Goal: Contribute content: Contribute content

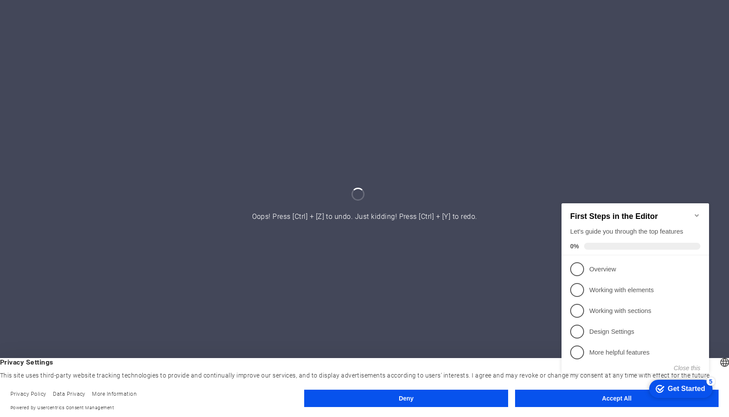
click at [540, 400] on button "Accept All" at bounding box center [616, 398] width 203 height 17
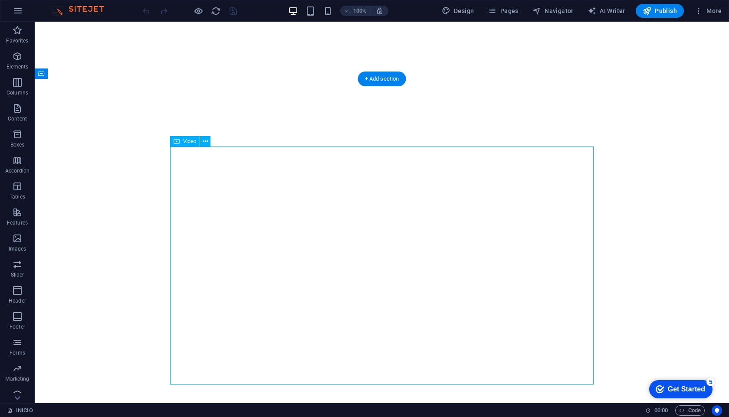
select select "%"
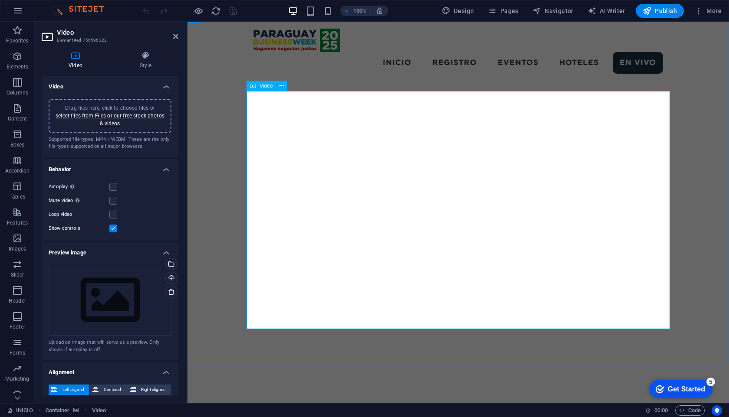
scroll to position [1517, 0]
click at [264, 87] on span "Video" at bounding box center [265, 85] width 13 height 5
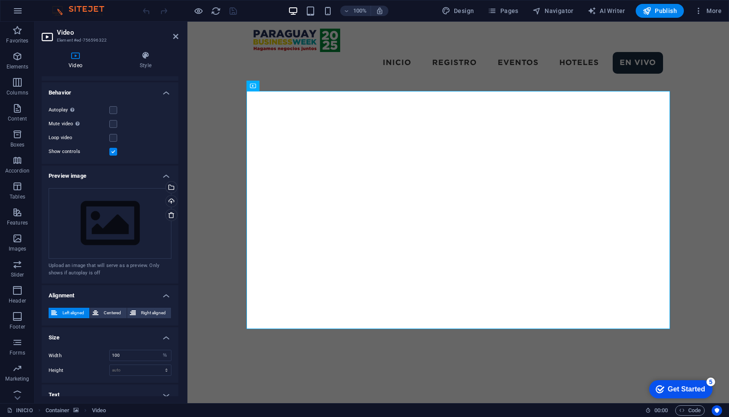
scroll to position [85, 0]
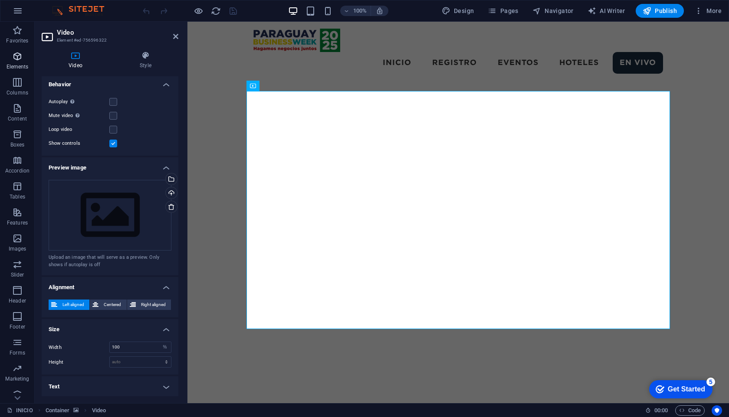
click at [16, 67] on p "Elements" at bounding box center [18, 66] width 22 height 7
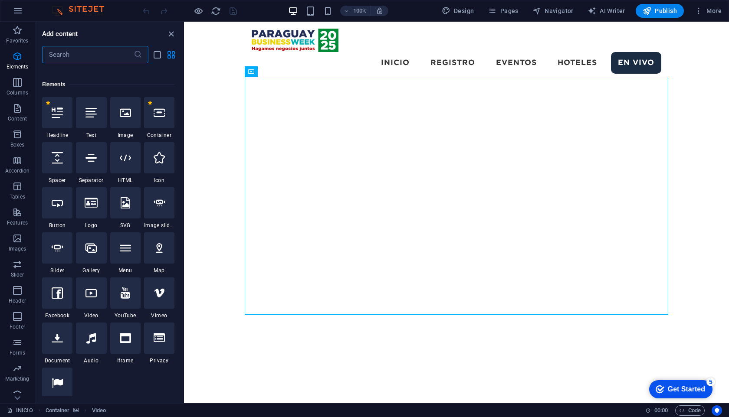
scroll to position [92, 0]
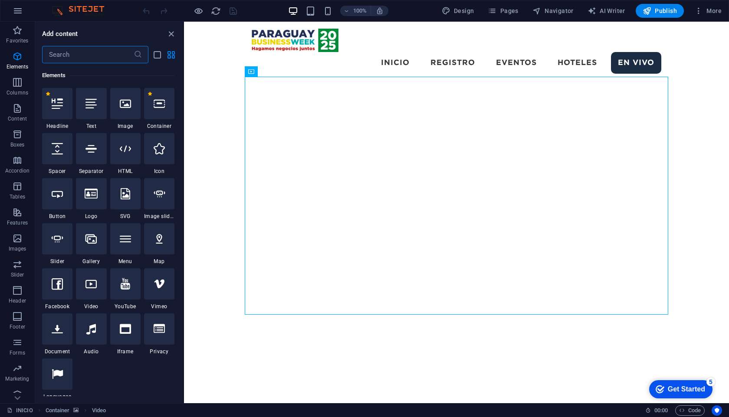
click at [82, 52] on input "text" at bounding box center [88, 54] width 92 height 17
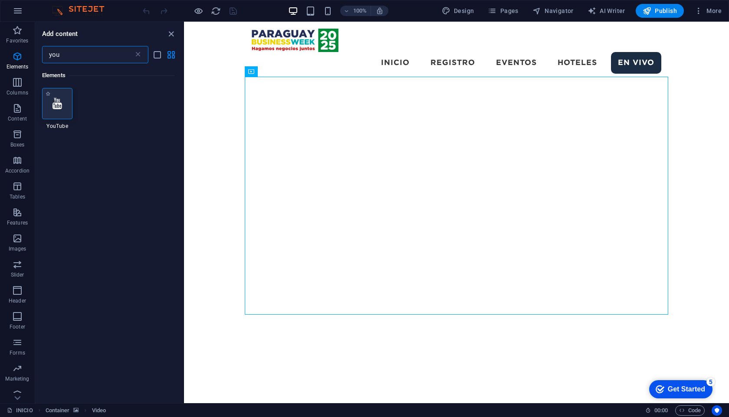
type input "you"
click at [61, 103] on icon at bounding box center [57, 103] width 10 height 11
select select "ar16_9"
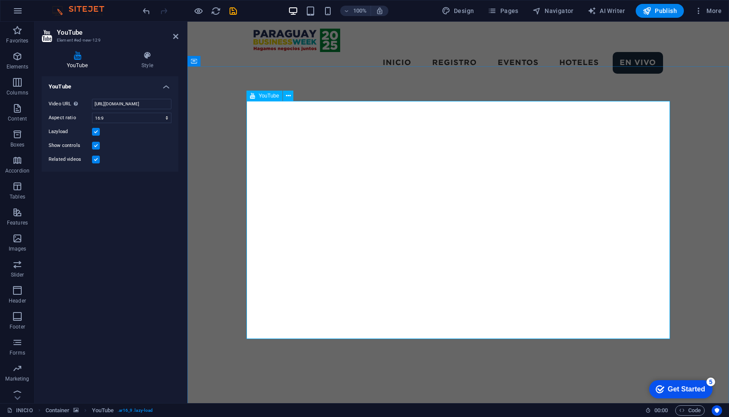
scroll to position [1485, 0]
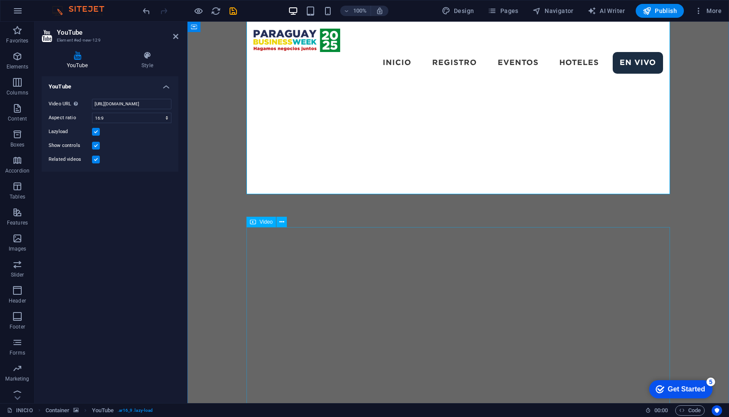
scroll to position [1620, 0]
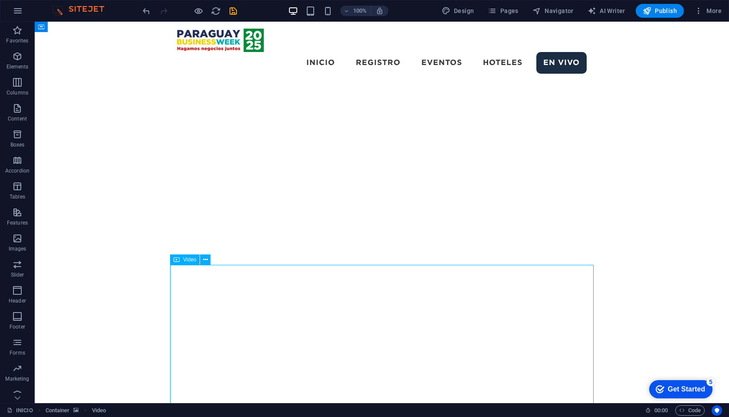
scroll to position [1681, 0]
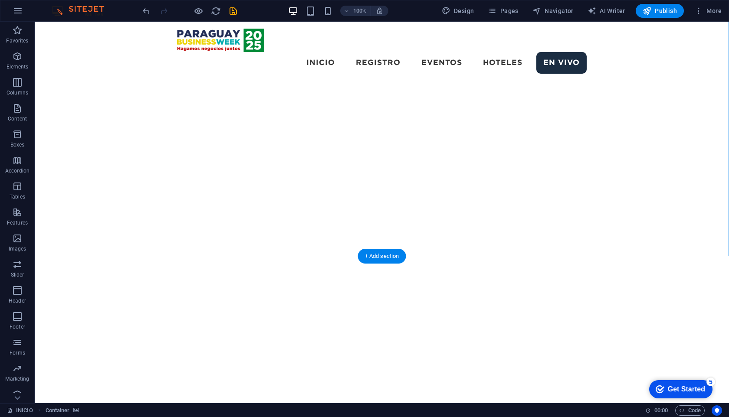
drag, startPoint x: 334, startPoint y: 140, endPoint x: 318, endPoint y: 229, distance: 90.3
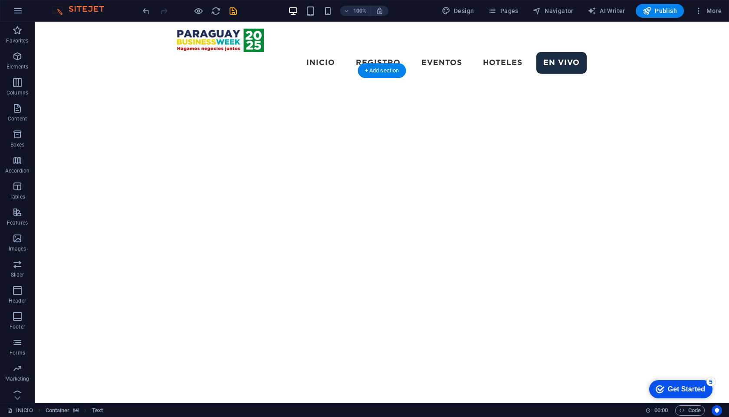
scroll to position [1525, 0]
drag, startPoint x: 213, startPoint y: 291, endPoint x: 206, endPoint y: 124, distance: 167.1
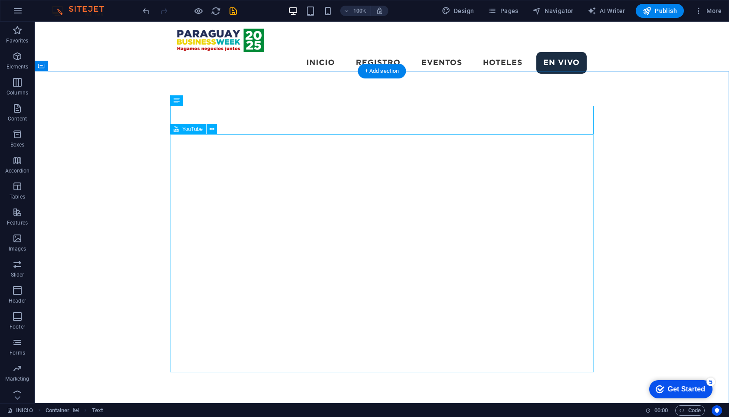
select select "ar16_9"
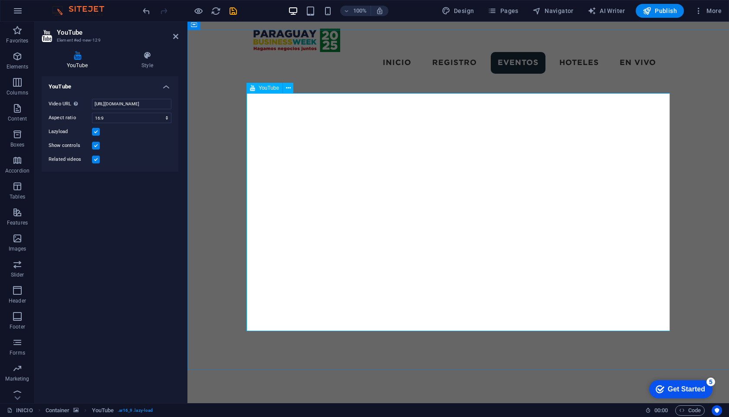
scroll to position [1511, 0]
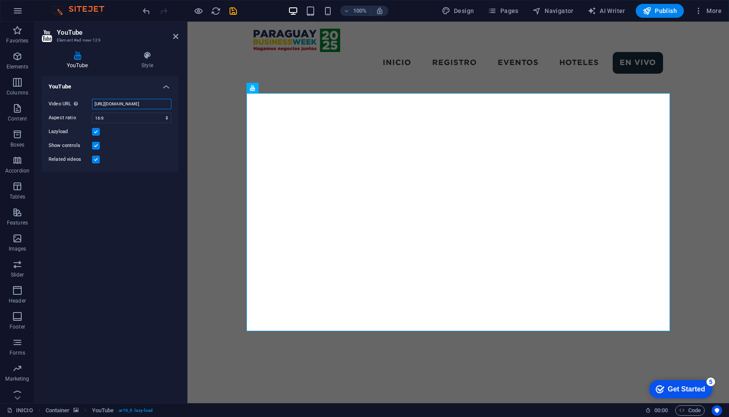
click at [118, 105] on input "[URL][DOMAIN_NAME]" at bounding box center [131, 104] width 79 height 10
paste input "studio.youtube.com/video/UzLGzQdcueg/livestreaming"
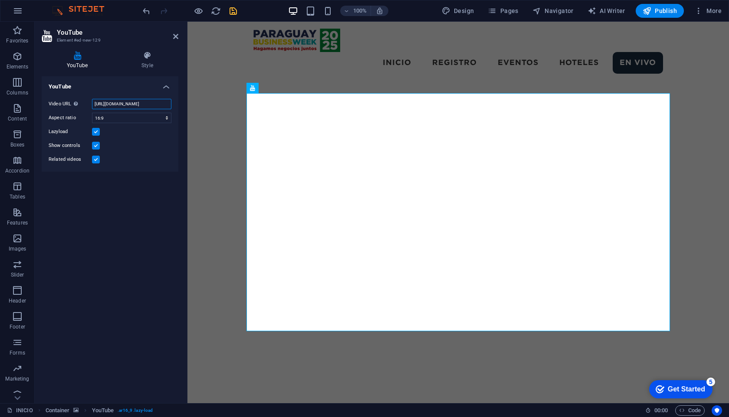
type input "https://studio.youtube.com/video/UzLGzQdcueg/livestreaming"
click at [236, 10] on icon "save" at bounding box center [233, 11] width 10 height 10
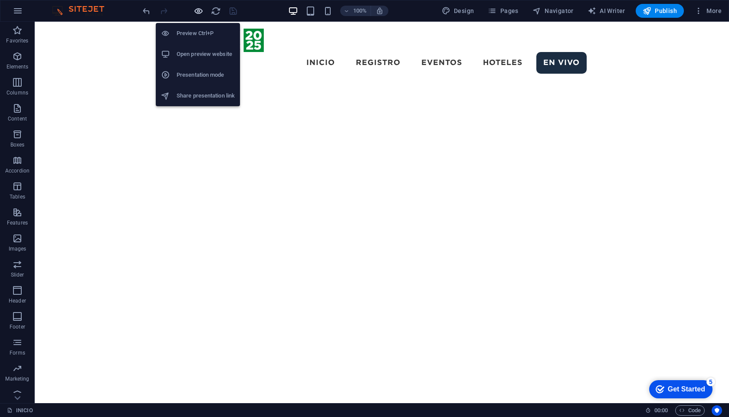
click at [198, 10] on icon "button" at bounding box center [198, 11] width 10 height 10
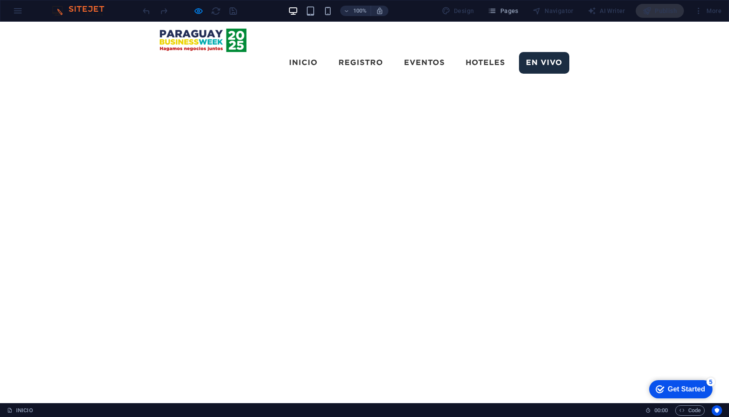
scroll to position [1600, 0]
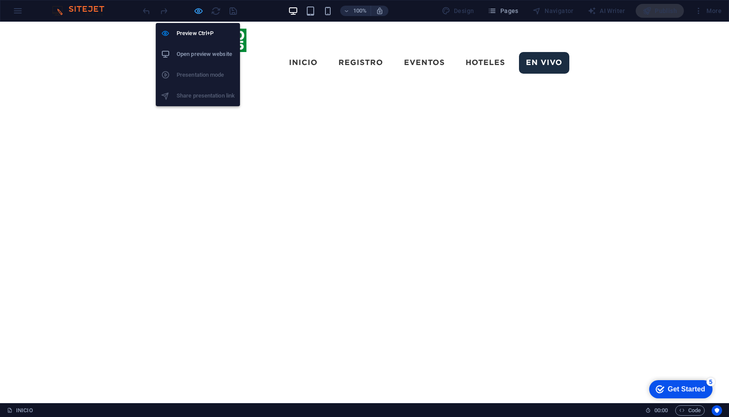
click at [200, 9] on icon "button" at bounding box center [198, 11] width 10 height 10
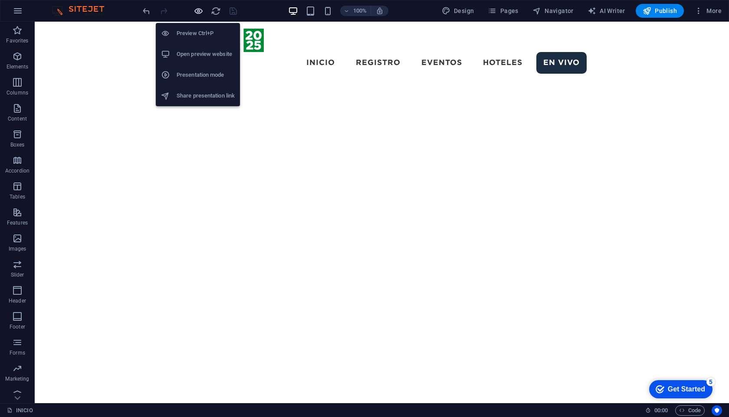
scroll to position [1153, 0]
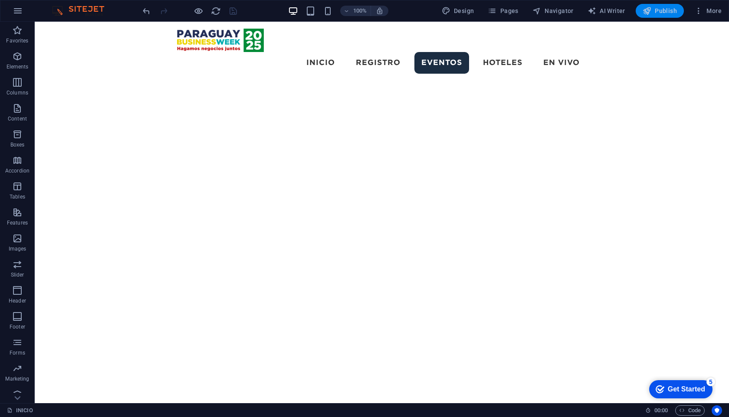
click at [662, 10] on span "Publish" at bounding box center [659, 11] width 34 height 9
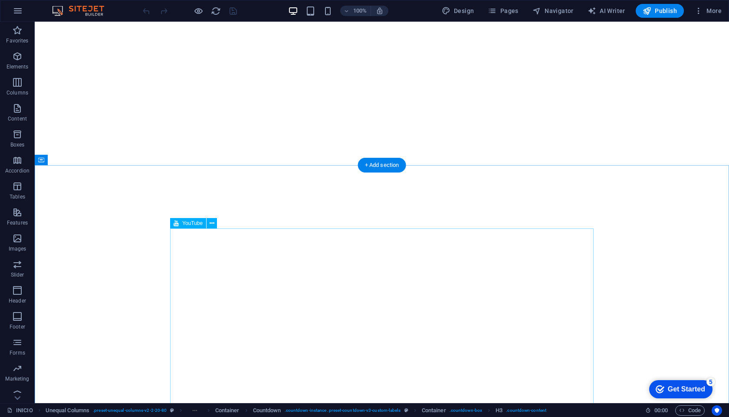
scroll to position [1604, 0]
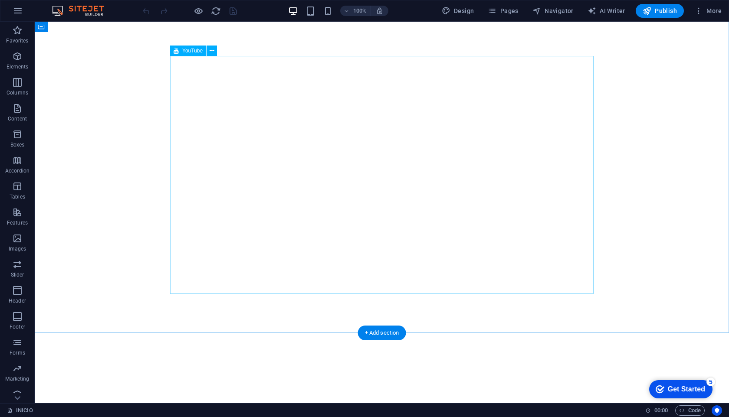
select select "ar16_9"
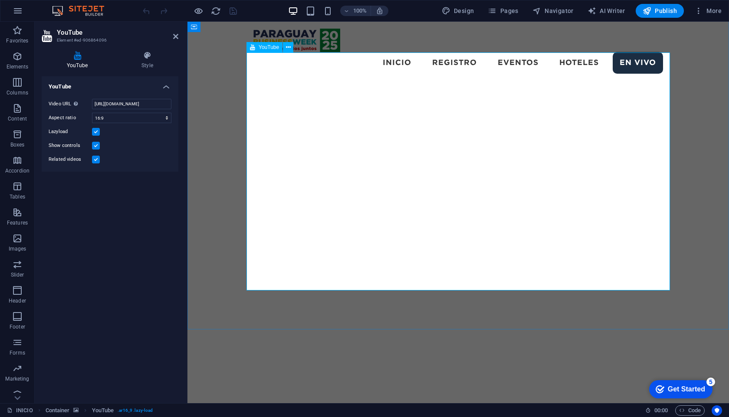
scroll to position [1548, 0]
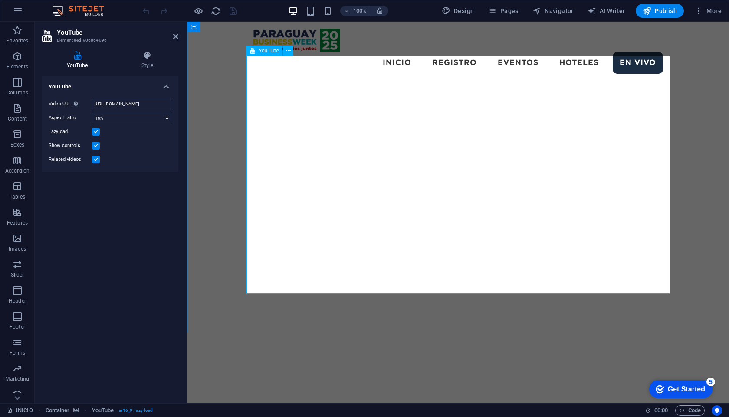
click at [132, 103] on input "[URL][DOMAIN_NAME]" at bounding box center [131, 104] width 79 height 10
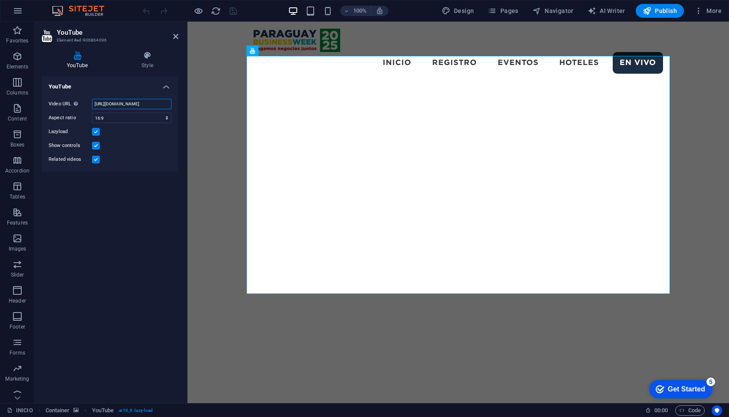
paste input "[DOMAIN_NAME][URL]"
type input "[DOMAIN_NAME][URL]"
click at [250, 8] on div "100% Design Pages Navigator AI Writer Publish More" at bounding box center [433, 11] width 584 height 14
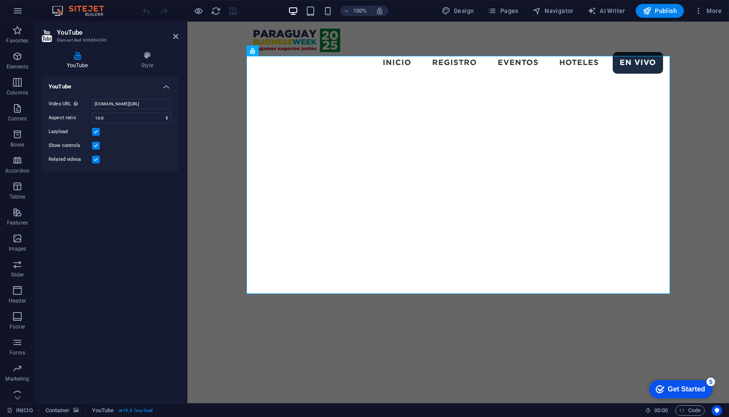
click at [234, 12] on div at bounding box center [189, 11] width 97 height 14
click at [145, 103] on input "[DOMAIN_NAME][URL]" at bounding box center [131, 104] width 79 height 10
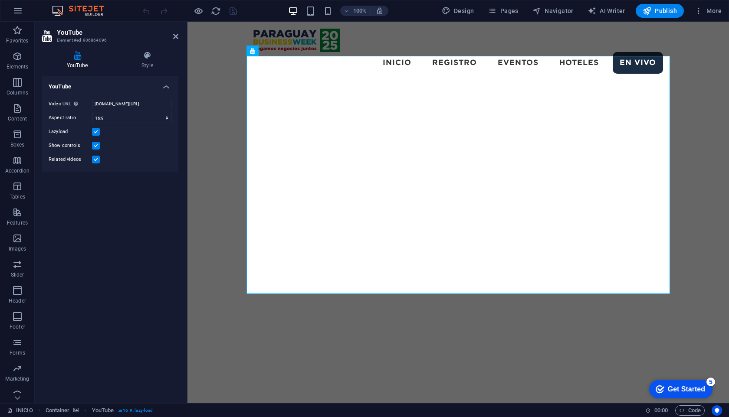
click at [251, 11] on div "100% Design Pages Navigator AI Writer Publish More" at bounding box center [433, 11] width 584 height 14
click at [177, 10] on div at bounding box center [181, 11] width 10 height 10
click at [175, 36] on icon at bounding box center [175, 36] width 5 height 7
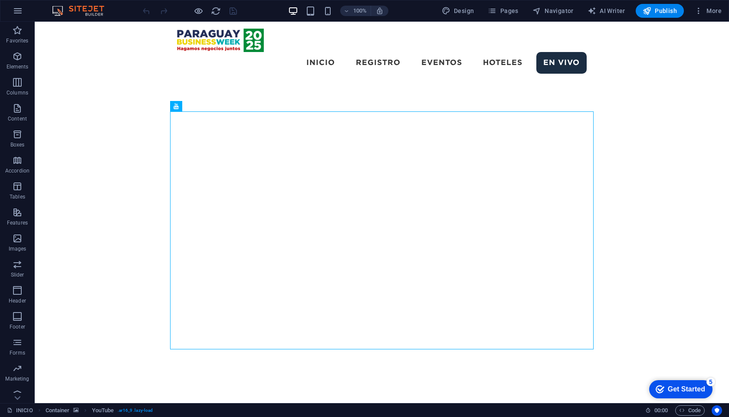
click at [252, 5] on div "100% Design Pages Navigator AI Writer Publish More" at bounding box center [433, 11] width 584 height 14
click at [652, 13] on span "Publish" at bounding box center [659, 11] width 34 height 9
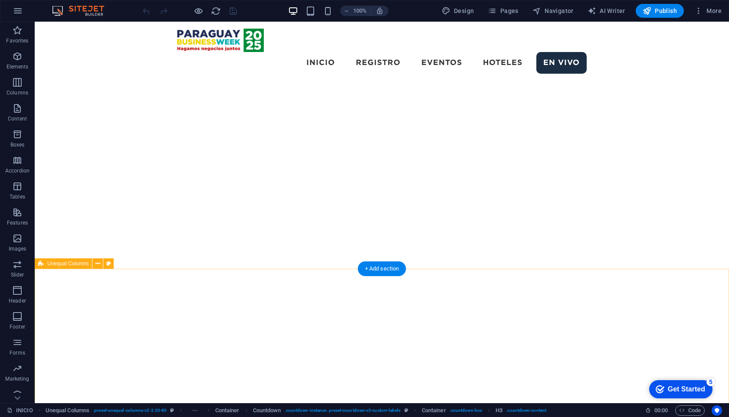
scroll to position [1669, 0]
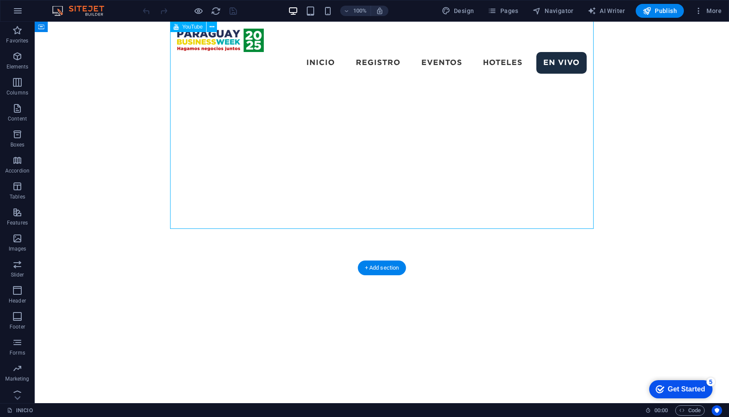
select select "ar16_9"
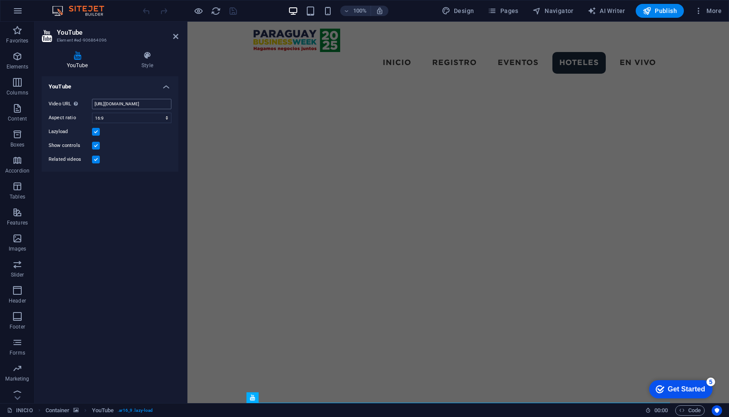
scroll to position [1273, 0]
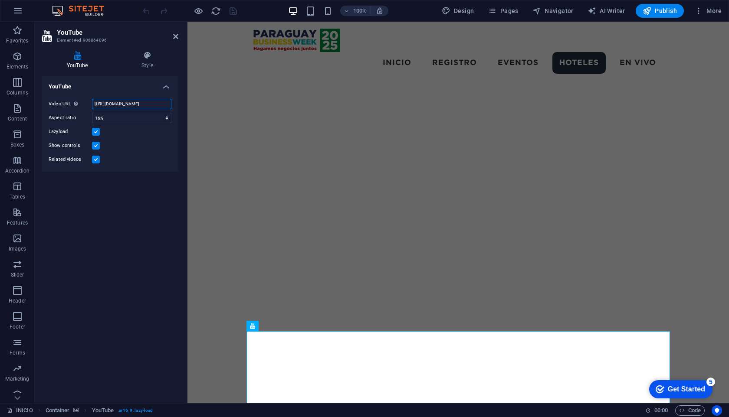
click at [128, 104] on input "[URL][DOMAIN_NAME]" at bounding box center [131, 104] width 79 height 10
paste input "[DOMAIN_NAME][URL]"
type input "https://youtube.com/live/UzLGzQdcueg?feature=share"
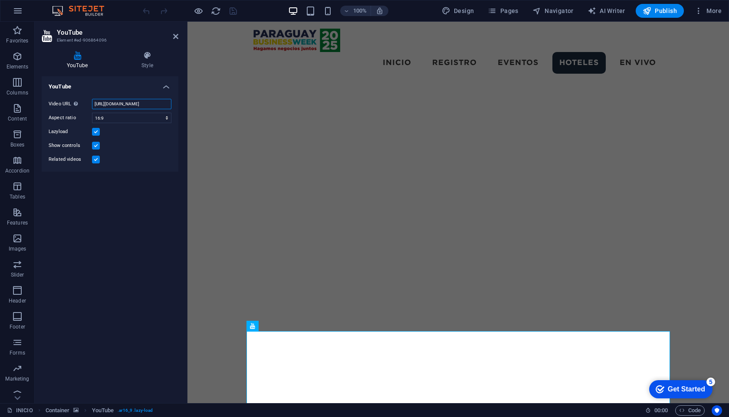
scroll to position [0, 32]
click at [145, 105] on input "https://youtube.com/live/UzLGzQdcueg?feature=share" at bounding box center [131, 104] width 79 height 10
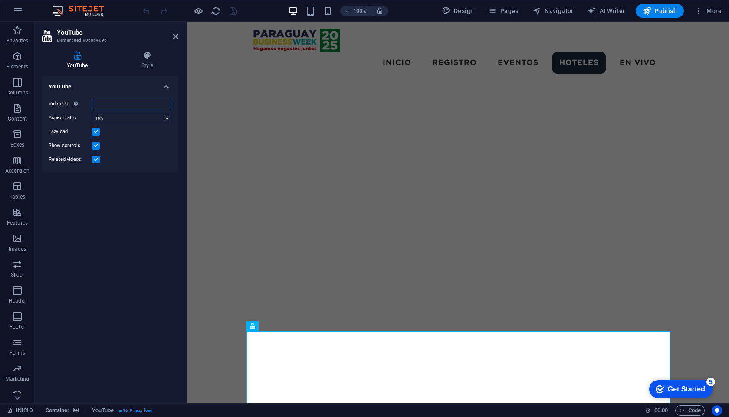
click at [145, 105] on input "Video URL Insert (or paste) a video URL." at bounding box center [131, 104] width 79 height 10
paste input "https://youtube.com/live/UzLGzQdcueg?feature=share"
drag, startPoint x: 137, startPoint y: 108, endPoint x: 87, endPoint y: 107, distance: 50.3
click at [87, 107] on div "Video URL Insert (or paste) a video URL. https://youtube.com/live/UzLGzQdcueg?f…" at bounding box center [110, 104] width 123 height 10
click at [131, 105] on input "https://youtube.com/live/UzLGzQdcueg?feature=share" at bounding box center [131, 104] width 79 height 10
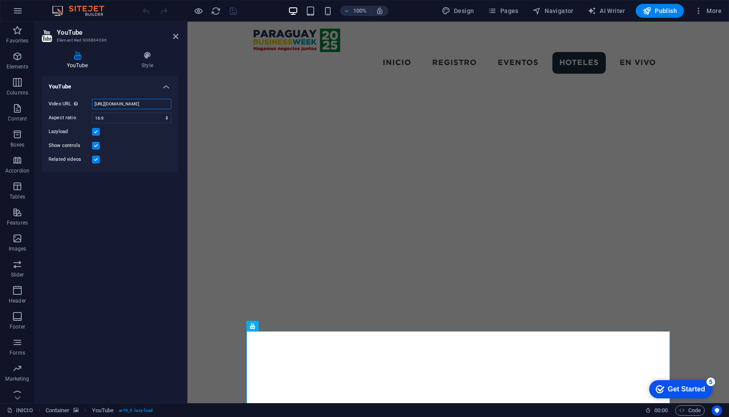
type input "https://youtube.com/live/UzLGzQdcueg?feature=share"
click at [138, 105] on input "https://youtube.com/live/UzLGzQdcueg?feature=share" at bounding box center [131, 104] width 79 height 10
click at [138, 104] on input "https://youtube.com/live/UzLGzQdcueg?feature=share" at bounding box center [131, 104] width 79 height 10
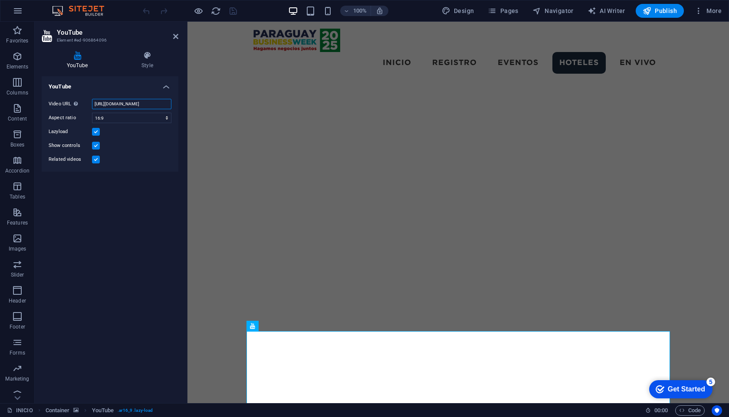
click at [138, 104] on input "https://youtube.com/live/UzLGzQdcueg?feature=share" at bounding box center [131, 104] width 79 height 10
paste input "[DOMAIN_NAME][URL]"
type input "[DOMAIN_NAME][URL]"
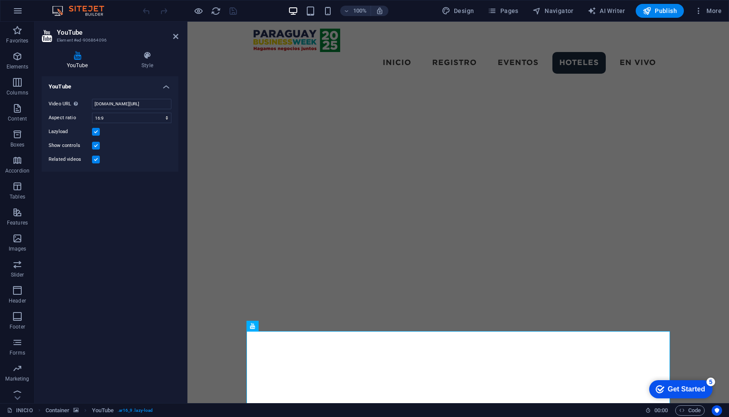
click at [151, 193] on div "YouTube Video URL Insert (or paste) a video URL. youtube.com/live/UzLGzQdcueg?f…" at bounding box center [110, 236] width 137 height 320
click at [233, 11] on div at bounding box center [189, 11] width 97 height 14
click at [98, 160] on label at bounding box center [96, 160] width 8 height 8
click at [0, 0] on input "Related videos" at bounding box center [0, 0] width 0 height 0
click at [150, 121] on select "16:10 16:9 4:3 2:1 1:1" at bounding box center [131, 118] width 79 height 10
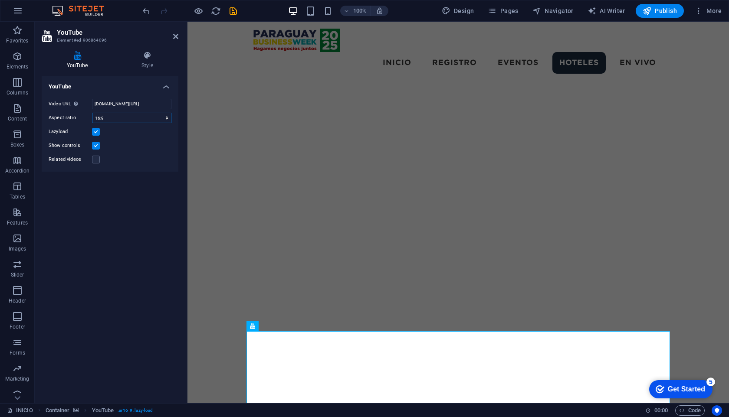
click at [92, 113] on select "16:10 16:9 4:3 2:1 1:1" at bounding box center [131, 118] width 79 height 10
click at [151, 116] on select "16:10 16:9 4:3 2:1 1:1" at bounding box center [131, 118] width 79 height 10
click at [92, 113] on select "16:10 16:9 4:3 2:1 1:1" at bounding box center [131, 118] width 79 height 10
click at [147, 119] on select "16:10 16:9 4:3 2:1 1:1" at bounding box center [131, 118] width 79 height 10
select select "ar16_9"
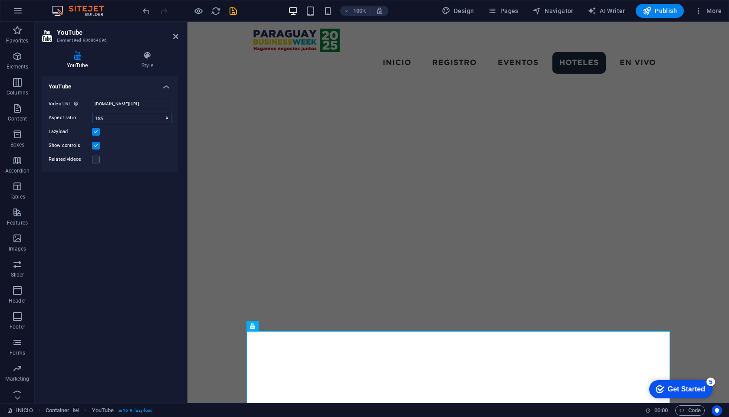
click at [92, 113] on select "16:10 16:9 4:3 2:1 1:1" at bounding box center [131, 118] width 79 height 10
click at [231, 8] on icon "save" at bounding box center [233, 11] width 10 height 10
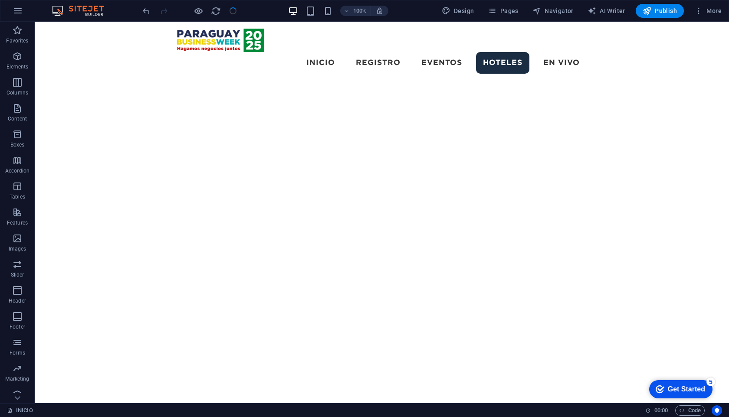
click at [249, 7] on div "100% Design Pages Navigator AI Writer Publish More" at bounding box center [433, 11] width 584 height 14
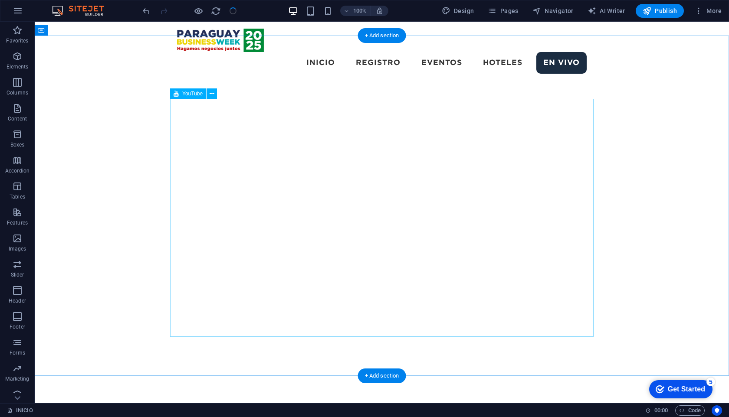
scroll to position [1664, 0]
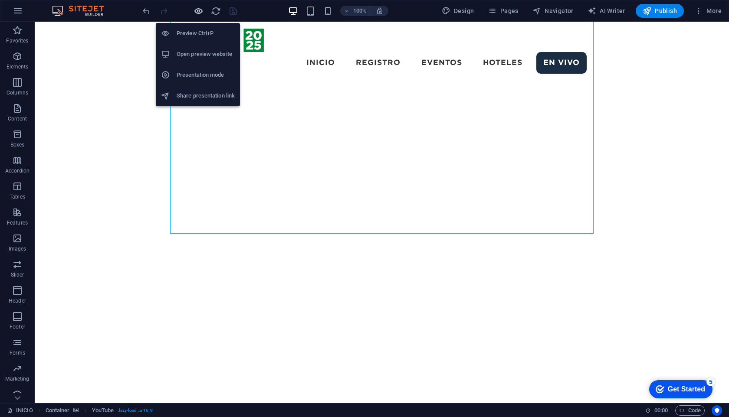
click at [201, 12] on icon "button" at bounding box center [198, 11] width 10 height 10
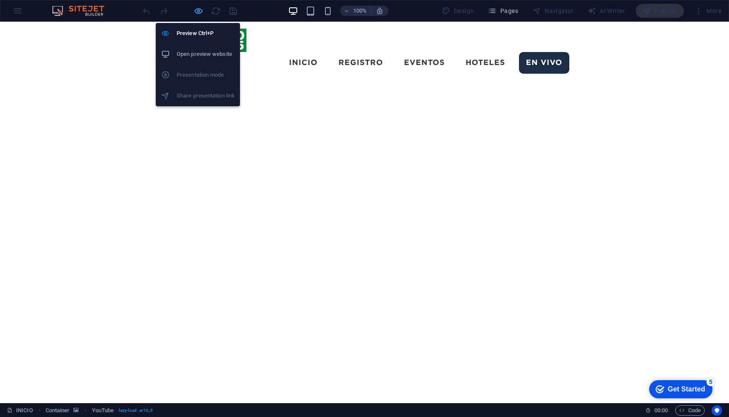
click at [196, 12] on icon "button" at bounding box center [198, 11] width 10 height 10
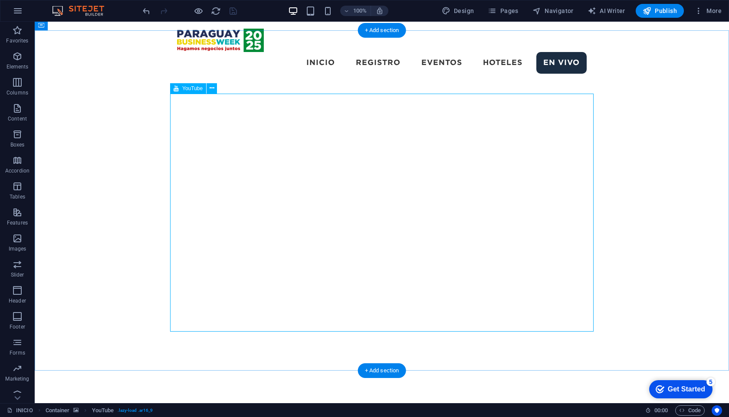
select select "ar16_9"
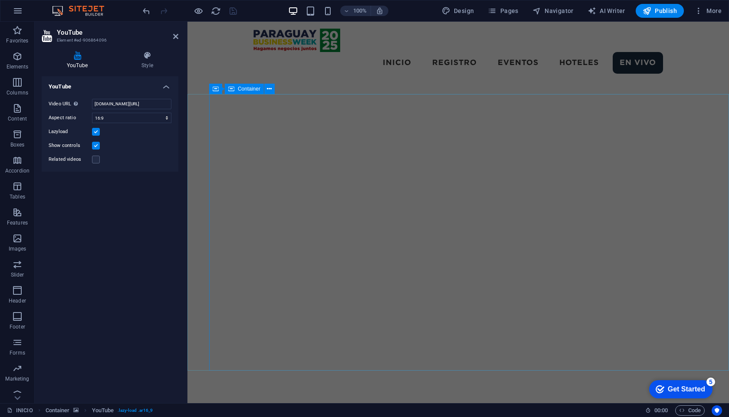
scroll to position [1511, 0]
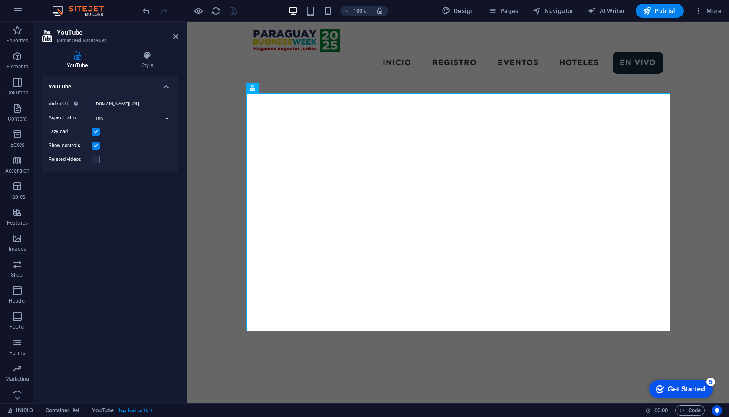
click at [109, 102] on input "[DOMAIN_NAME][URL]" at bounding box center [131, 104] width 79 height 10
paste input "https://www.youtube.com/live/UzLGzQdcueg?si=TsIhZFBhV1VPqh9N"
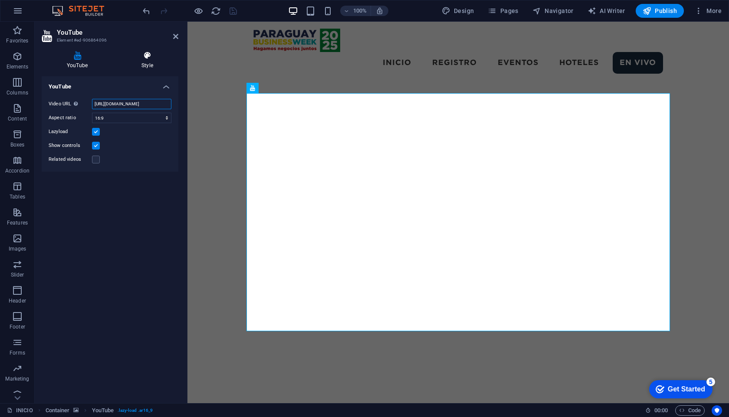
type input "https://www.youtube.com/live/UzLGzQdcueg?si=TsIhZFBhV1VPqh9N"
click at [172, 67] on h4 "Style" at bounding box center [147, 60] width 62 height 18
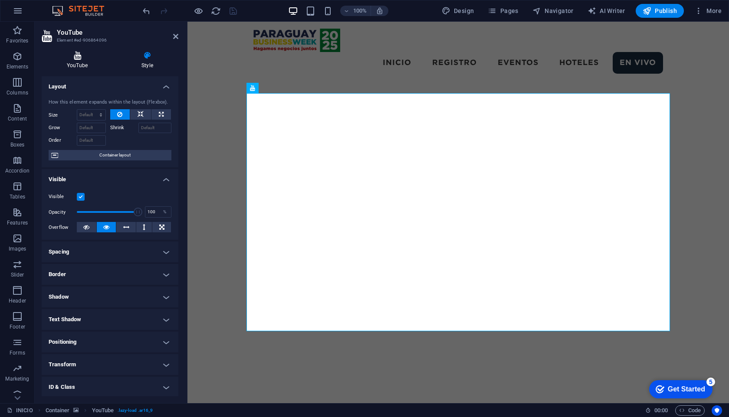
click at [68, 56] on icon at bounding box center [77, 55] width 71 height 9
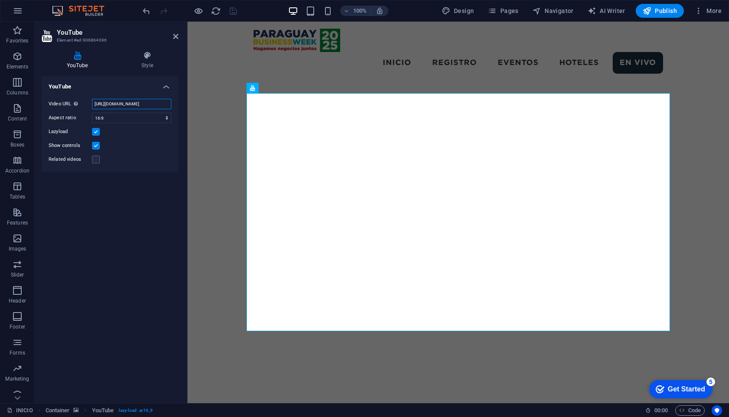
click at [125, 105] on input "https://www.youtube.com/live/UzLGzQdcueg?si=TsIhZFBhV1VPqh9N" at bounding box center [131, 104] width 79 height 10
click at [149, 106] on input "https://www.youtube.com/live/UzLGzQdcueg?si=TsIhZFBhV1VPqh9N" at bounding box center [131, 104] width 79 height 10
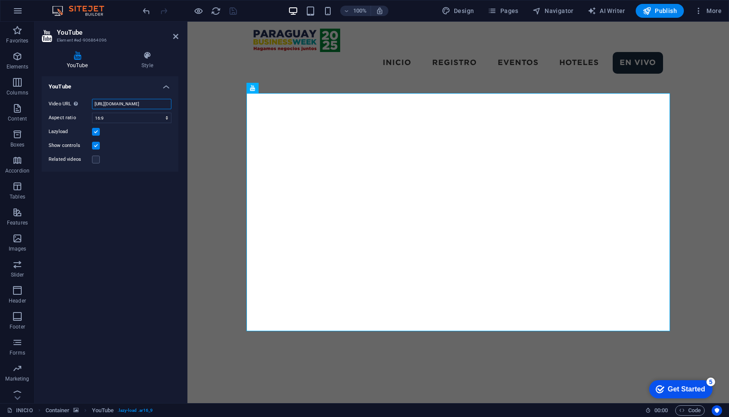
click at [149, 106] on input "https://www.youtube.com/live/UzLGzQdcueg?si=TsIhZFBhV1VPqh9N" at bounding box center [131, 104] width 79 height 10
click at [243, 34] on div "INICIO REGISTRO EVENTOS HOTELES EN VIVO" at bounding box center [457, 51] width 541 height 59
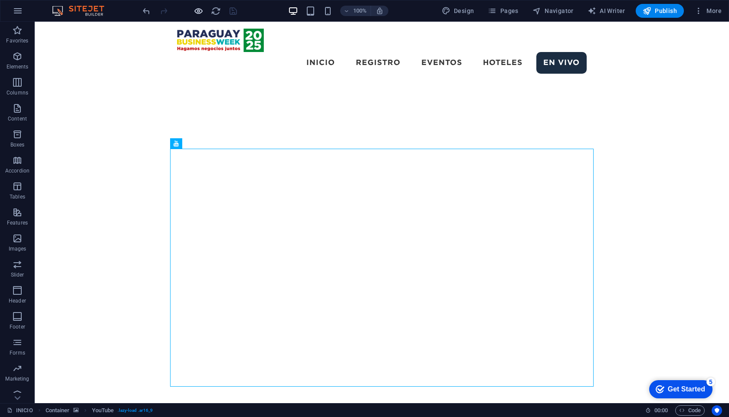
click at [200, 13] on icon "button" at bounding box center [198, 11] width 10 height 10
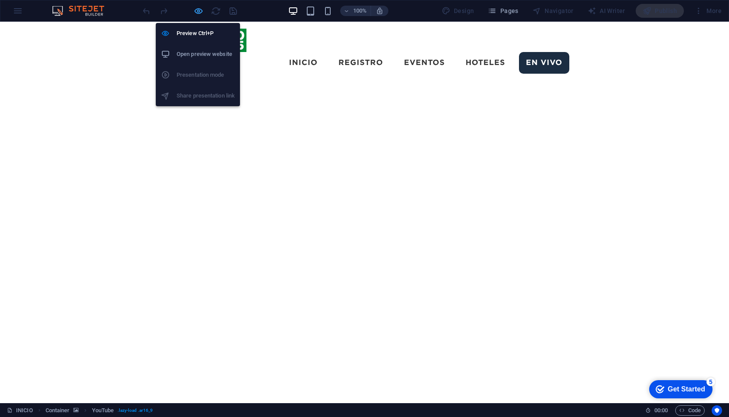
scroll to position [1511, 0]
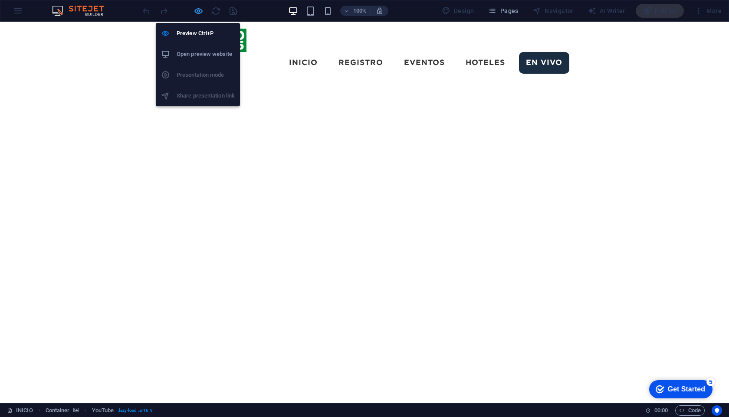
click at [199, 12] on icon "button" at bounding box center [198, 11] width 10 height 10
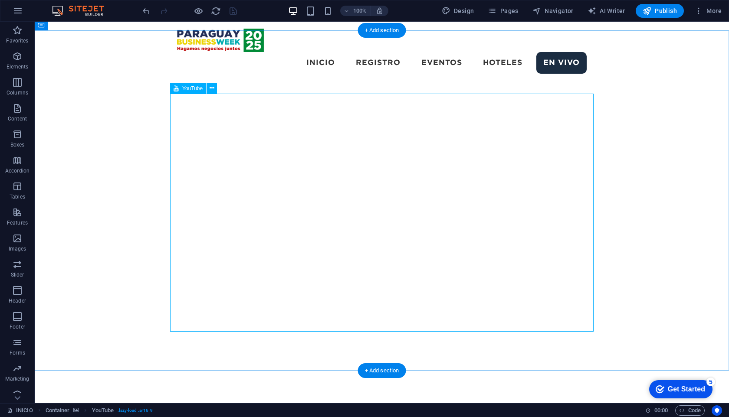
scroll to position [1566, 0]
click at [210, 85] on icon at bounding box center [211, 88] width 5 height 9
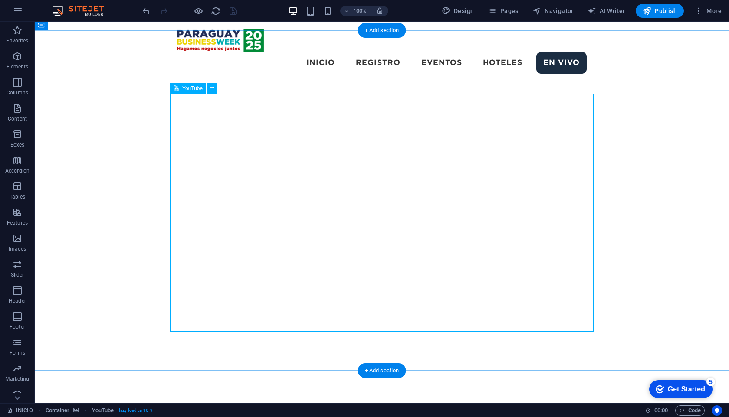
select select "ar16_9"
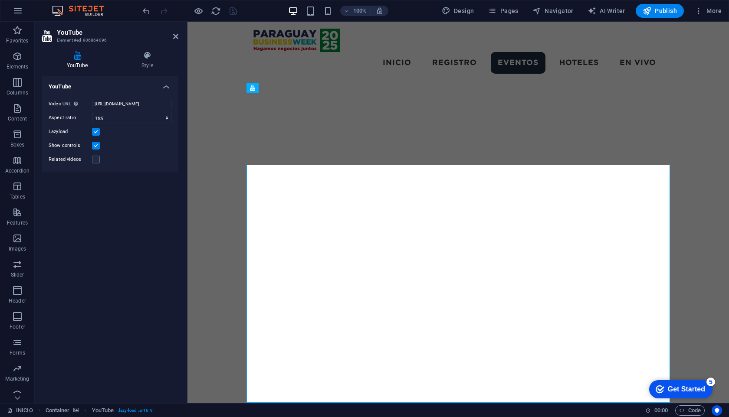
scroll to position [1511, 0]
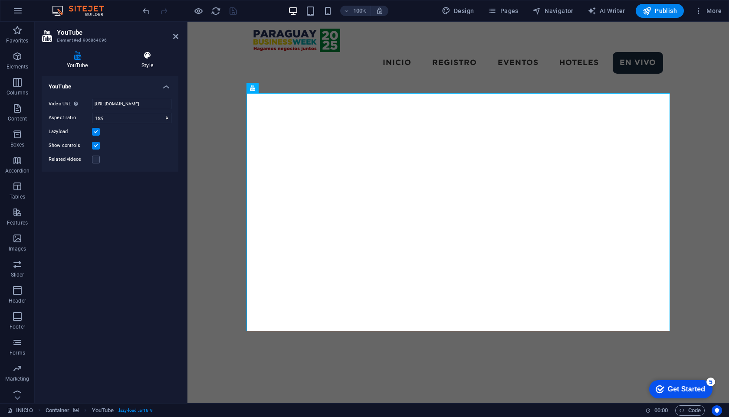
click at [140, 62] on h4 "Style" at bounding box center [147, 60] width 62 height 18
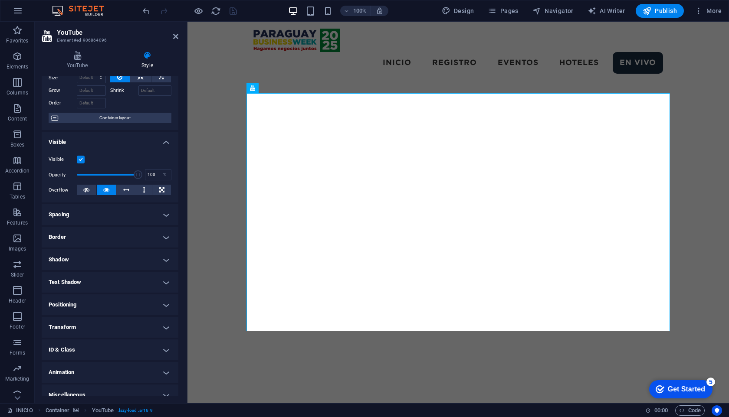
scroll to position [39, 0]
click at [77, 157] on label at bounding box center [81, 158] width 8 height 8
click at [0, 0] on input "Visible" at bounding box center [0, 0] width 0 height 0
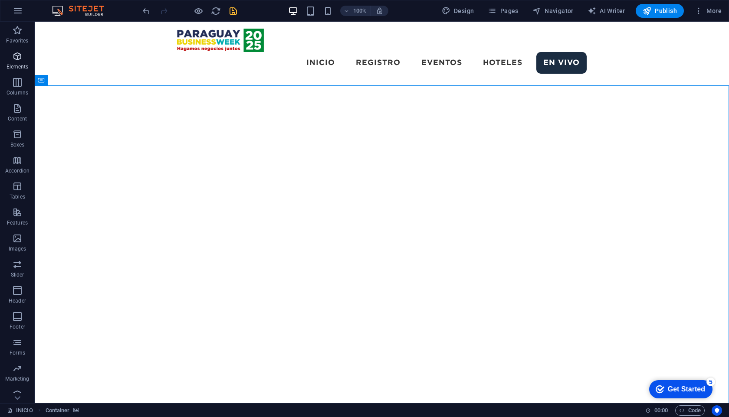
click at [18, 59] on icon "button" at bounding box center [17, 56] width 10 height 10
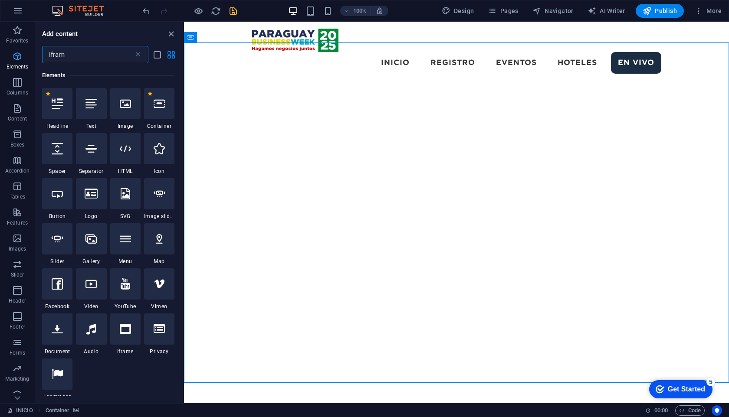
scroll to position [0, 0]
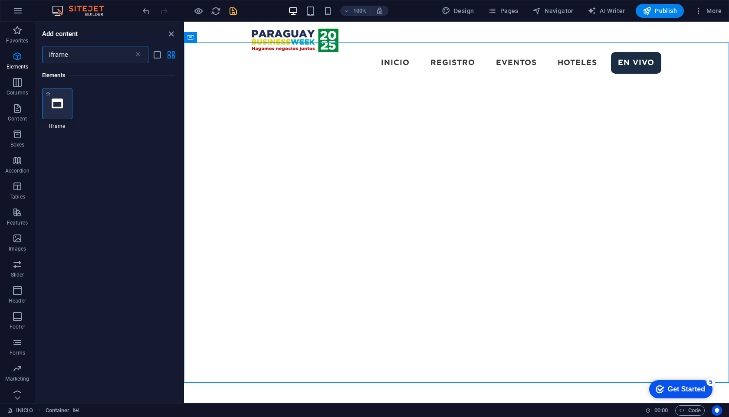
type input "iframe"
click at [54, 101] on icon at bounding box center [57, 103] width 11 height 11
click at [184, 101] on div "Drag here to replace the existing content. Press “Ctrl” if you want to create a…" at bounding box center [456, 213] width 545 height 382
select select "%"
select select "px"
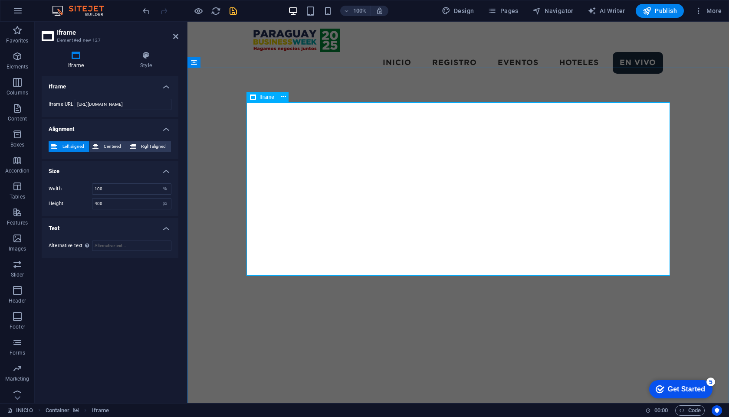
scroll to position [1485, 0]
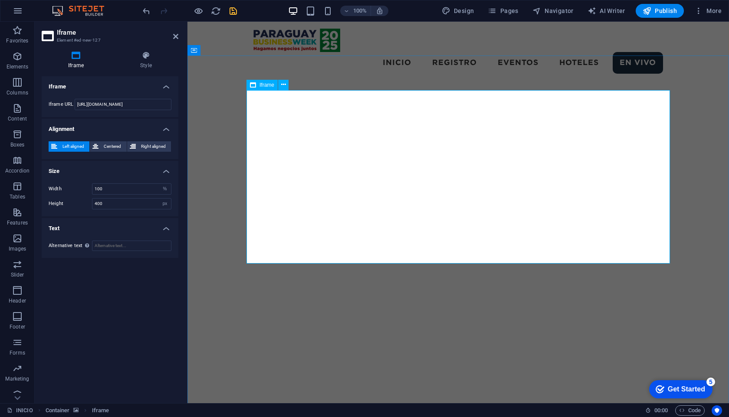
click at [267, 81] on div "Iframe" at bounding box center [261, 85] width 31 height 10
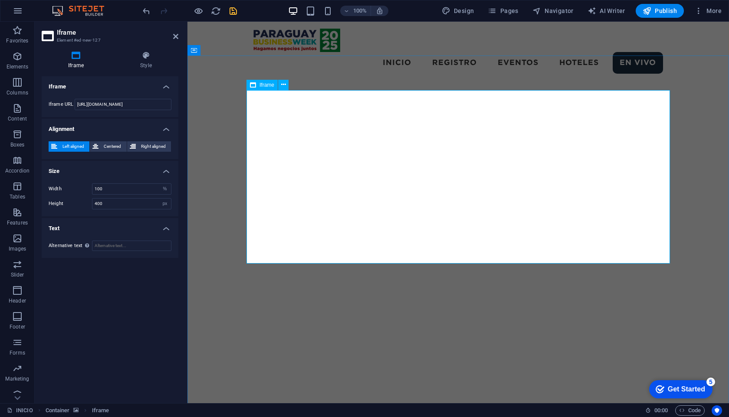
click at [266, 85] on span "Iframe" at bounding box center [266, 84] width 15 height 5
click at [140, 105] on input "https://template-wireframe.de.rs/" at bounding box center [123, 104] width 97 height 11
click at [16, 65] on p "Elements" at bounding box center [18, 66] width 22 height 7
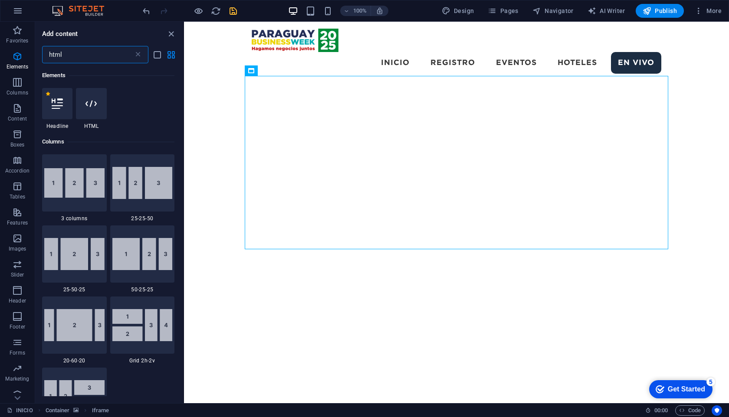
scroll to position [0, 0]
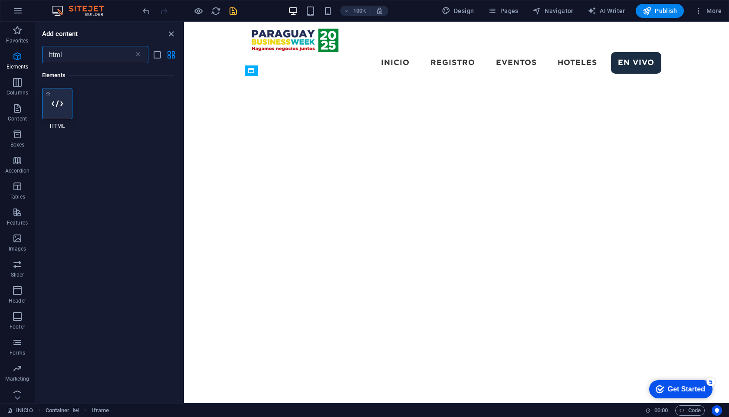
type input "html"
click at [57, 108] on icon at bounding box center [57, 103] width 11 height 11
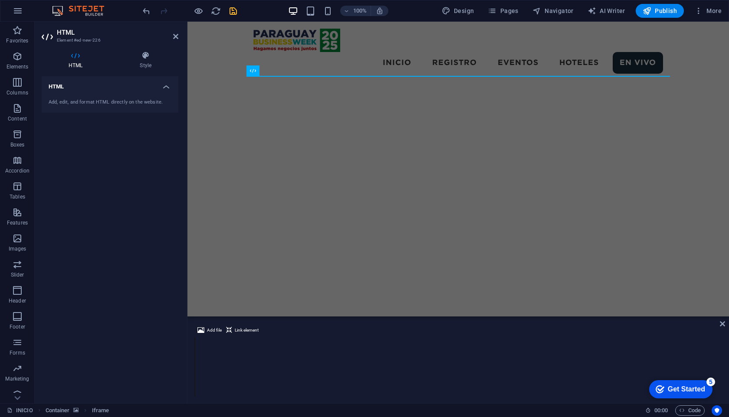
click at [57, 108] on div "Add, edit, and format HTML directly on the website." at bounding box center [110, 102] width 137 height 21
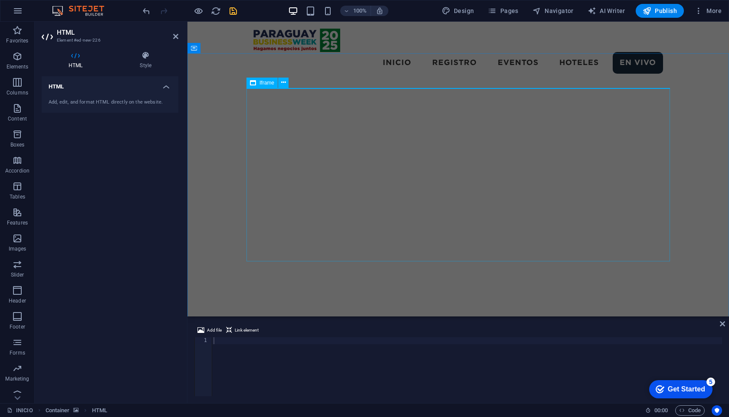
scroll to position [1495, 0]
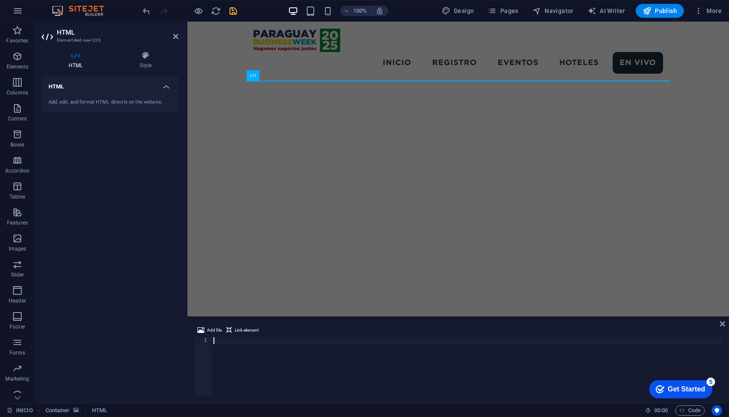
click at [277, 350] on div at bounding box center [467, 373] width 510 height 73
paste textarea "<iframe width="560" height="315" src="https://www.youtube.com/embed/UzLGzQdcueg…"
type textarea "<iframe width="560" height="315" src="https://www.youtube.com/embed/UzLGzQdcueg…"
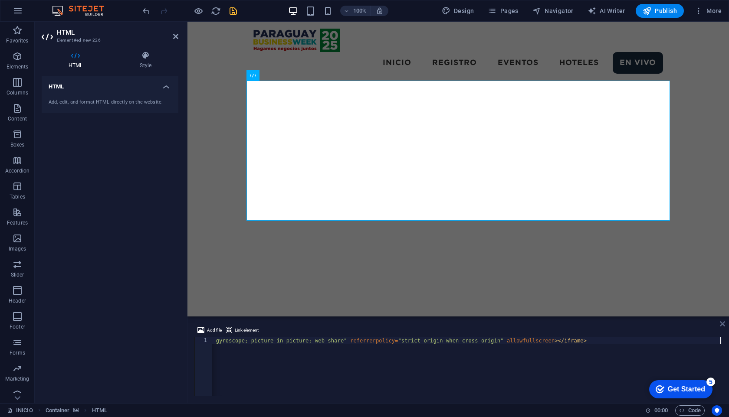
click at [722, 324] on icon at bounding box center [721, 323] width 5 height 7
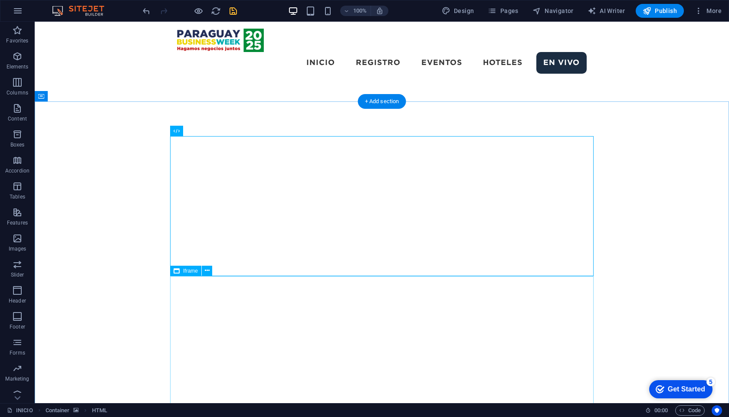
scroll to position [1568, 0]
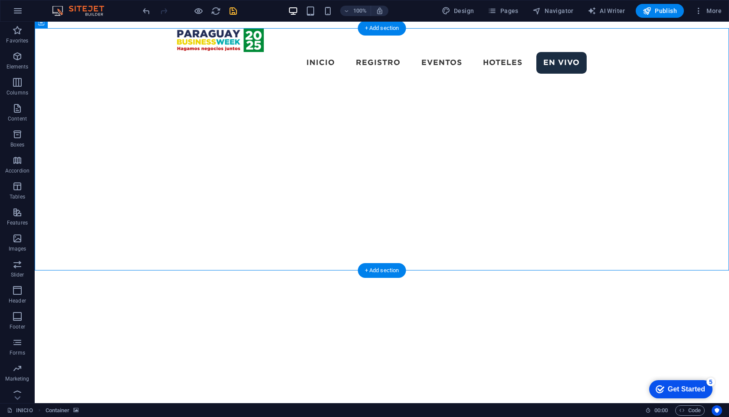
drag, startPoint x: 313, startPoint y: 127, endPoint x: 246, endPoint y: 239, distance: 130.5
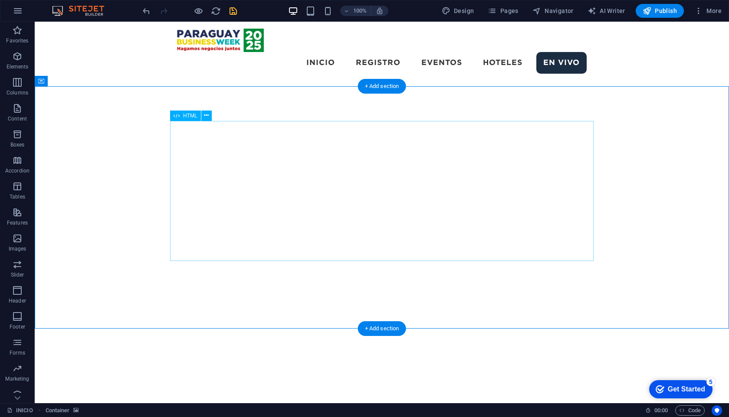
scroll to position [1501, 0]
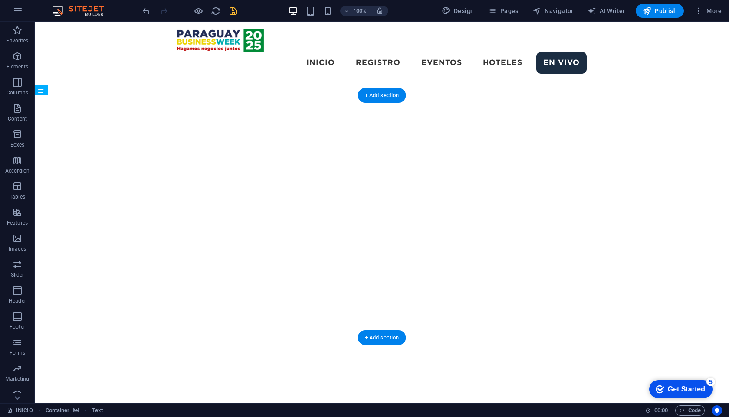
drag, startPoint x: 217, startPoint y: 285, endPoint x: 214, endPoint y: 134, distance: 151.4
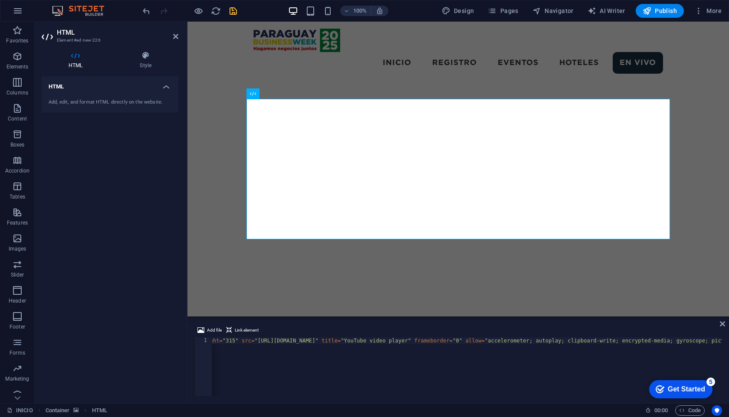
scroll to position [0, 0]
click at [311, 342] on div "< iframe width = "560" height = "315" src = "https://www.youtube.com/embed/UzLG…" at bounding box center [735, 372] width 1047 height 71
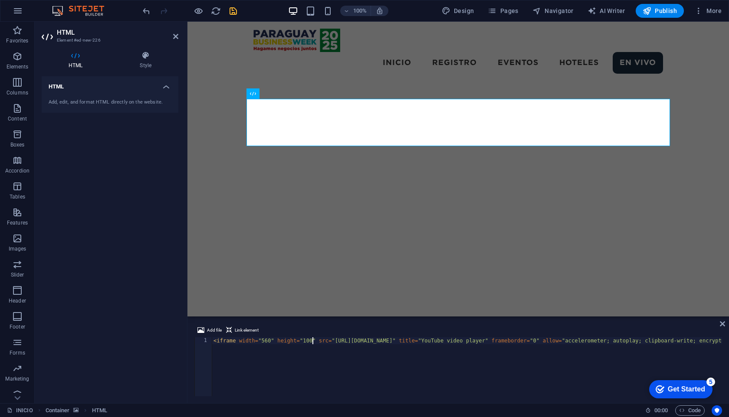
scroll to position [0, 8]
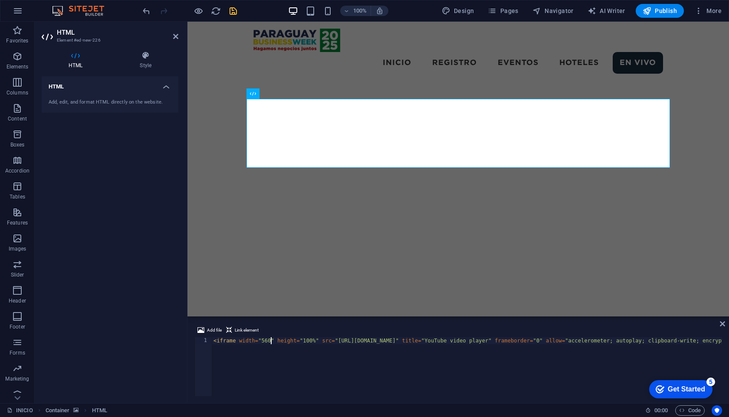
click at [272, 342] on div "< iframe width = "560" height = "100%" src = "https://www.youtube.com/embed/UzL…" at bounding box center [737, 372] width 1051 height 71
type textarea "<iframe width="100%" height="100%" src="https://www.youtube.com/embed/UzLGzQdcu…"
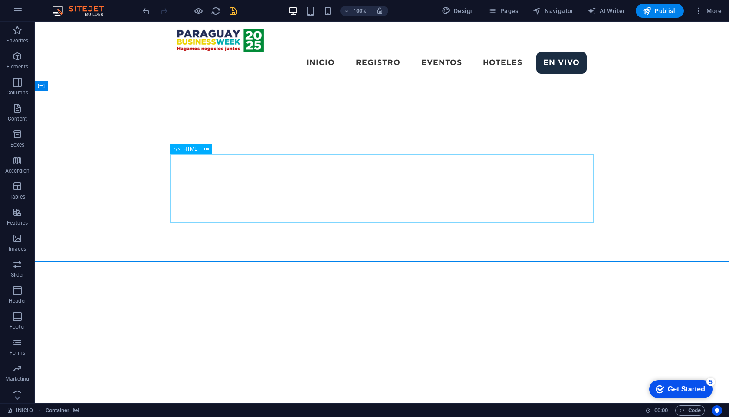
click at [192, 149] on span "HTML" at bounding box center [190, 149] width 14 height 5
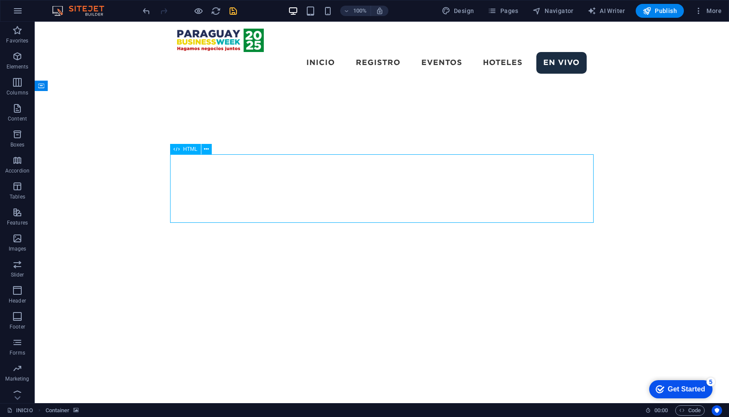
click at [192, 149] on span "HTML" at bounding box center [190, 149] width 14 height 5
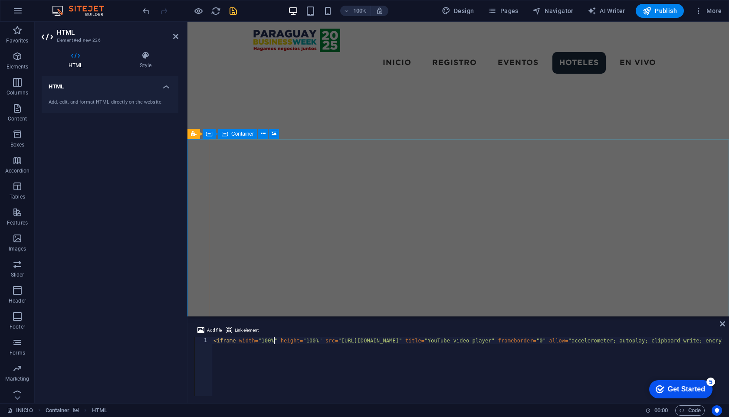
scroll to position [1469, 0]
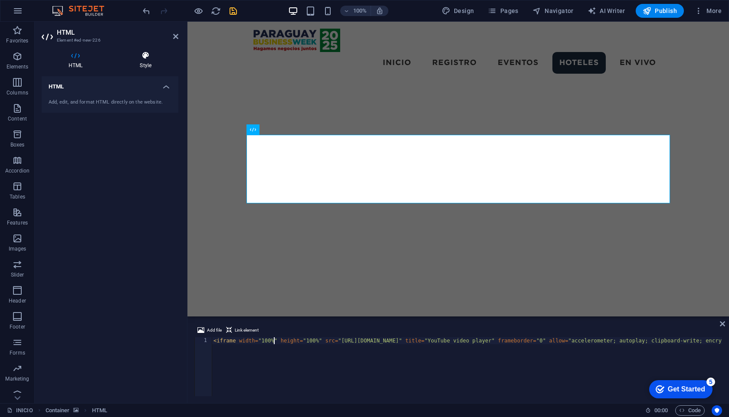
click at [144, 69] on h4 "Style" at bounding box center [145, 60] width 65 height 18
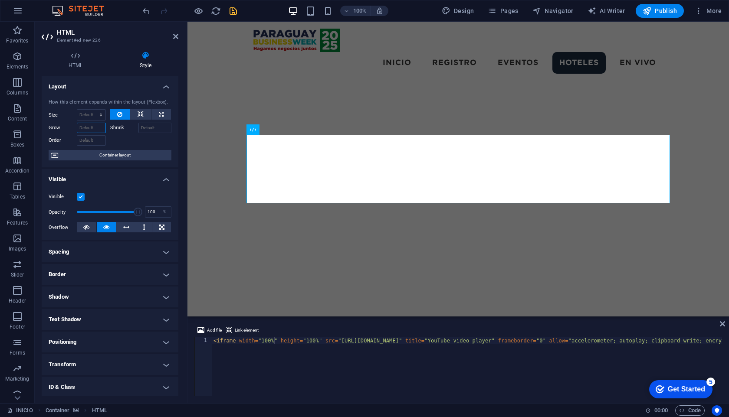
click at [92, 128] on input "Grow" at bounding box center [91, 128] width 29 height 10
click at [154, 114] on button at bounding box center [161, 114] width 20 height 10
type input "100"
select select "%"
click at [91, 126] on input "Grow" at bounding box center [91, 128] width 29 height 10
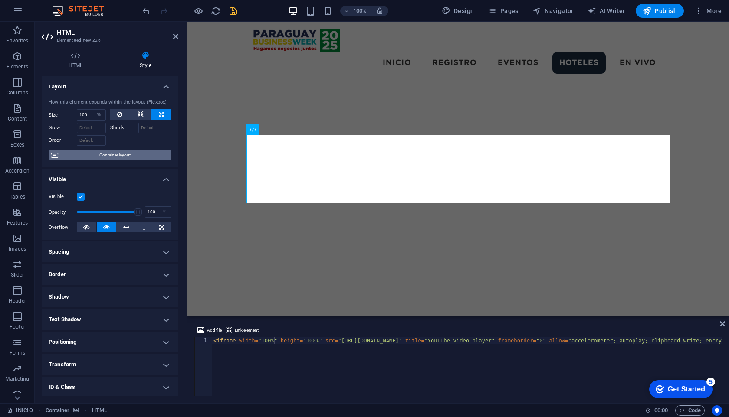
click at [94, 159] on span "Container layout" at bounding box center [115, 155] width 108 height 10
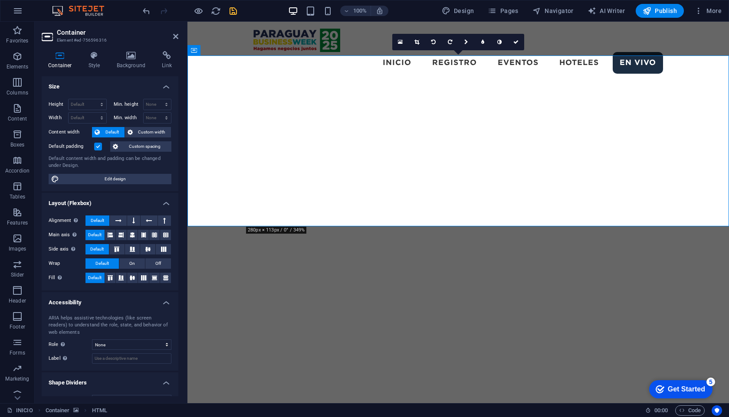
scroll to position [1485, 0]
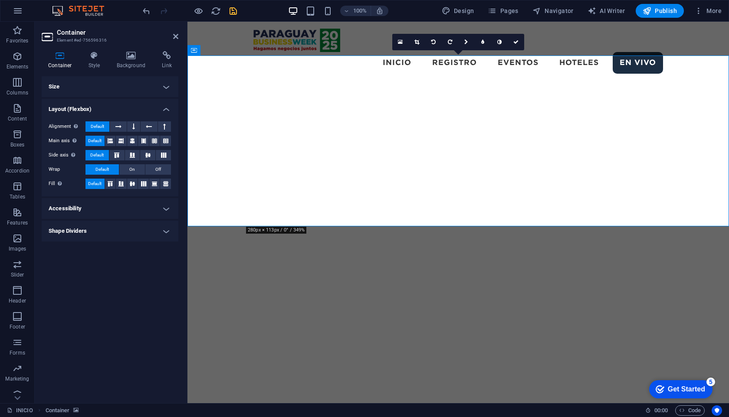
click at [101, 78] on h4 "Size" at bounding box center [110, 86] width 137 height 21
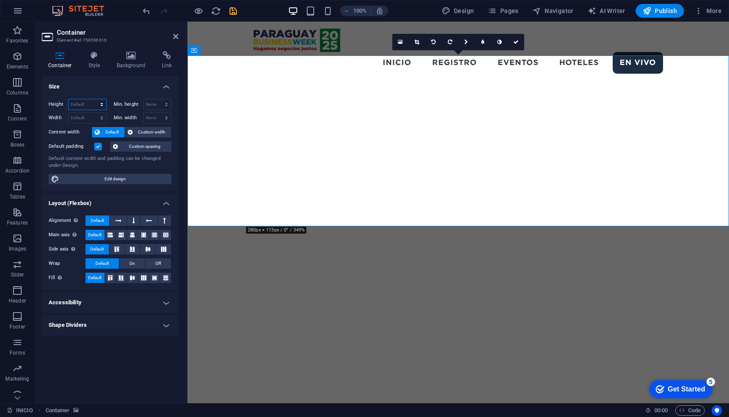
click at [88, 105] on select "Default px rem % vh vw" at bounding box center [88, 104] width 38 height 10
select select "vh"
click at [94, 99] on select "Default px rem % vh vw" at bounding box center [88, 104] width 38 height 10
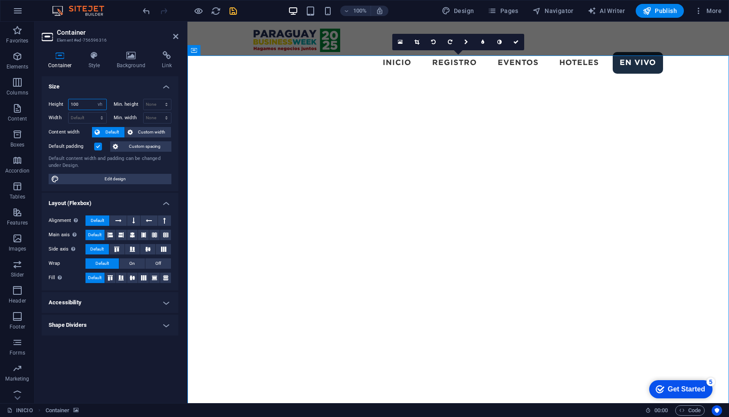
click at [76, 101] on input "100" at bounding box center [88, 104] width 38 height 10
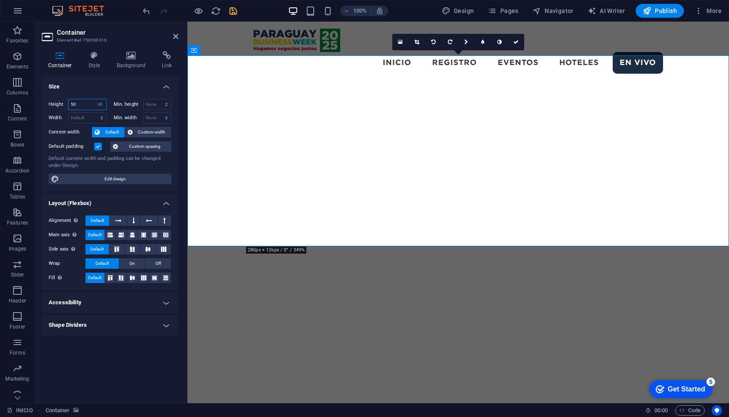
click at [84, 104] on input "50" at bounding box center [88, 104] width 38 height 10
type input "4"
type input "60"
click at [100, 102] on select "Default px rem % vh vw" at bounding box center [100, 104] width 12 height 10
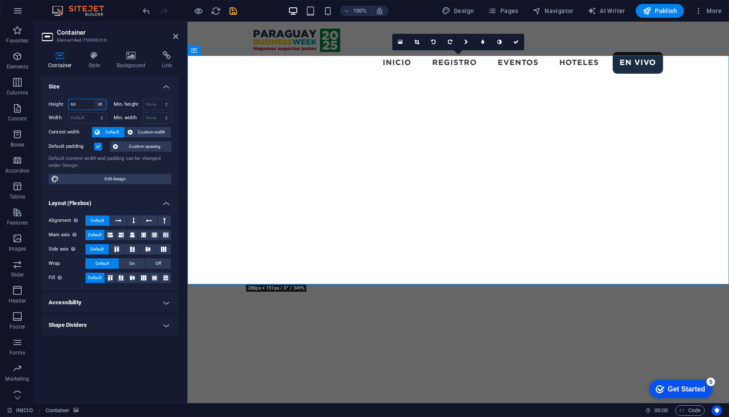
select select "%"
click at [94, 99] on select "Default px rem % vh vw" at bounding box center [100, 104] width 12 height 10
click at [82, 105] on input "100" at bounding box center [88, 104] width 38 height 10
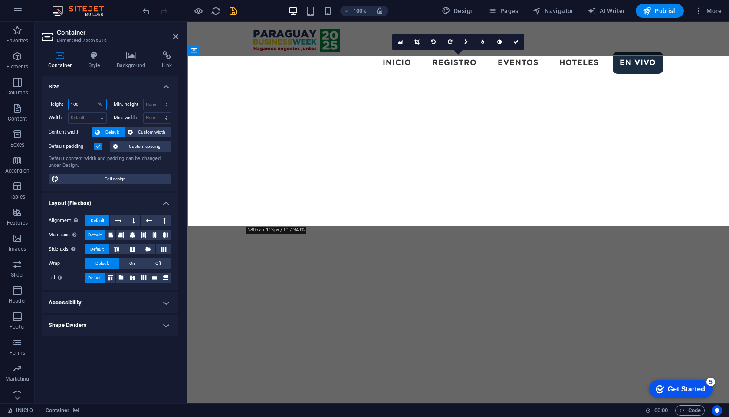
click at [82, 105] on input "100" at bounding box center [88, 104] width 38 height 10
type input "100"
click at [83, 118] on select "Default px rem % em vh vw" at bounding box center [88, 118] width 38 height 10
select select "%"
click at [94, 113] on select "Default px rem % em vh vw" at bounding box center [88, 118] width 38 height 10
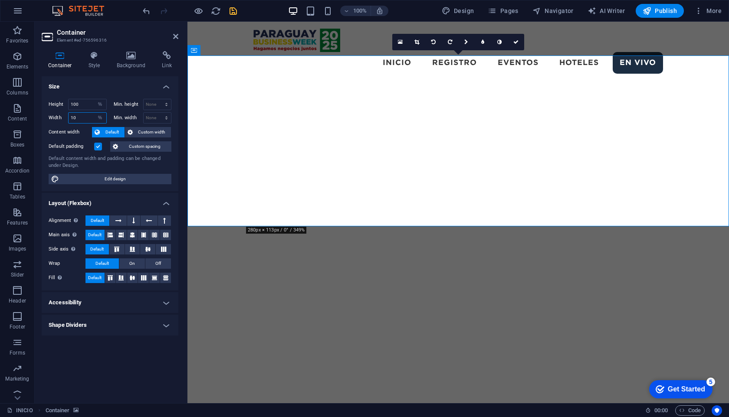
type input "100"
click at [158, 104] on select "None px rem % vh vw" at bounding box center [158, 104] width 28 height 10
select select "%"
click at [159, 99] on select "None px rem % vh vw" at bounding box center [158, 104] width 28 height 10
type input "0"
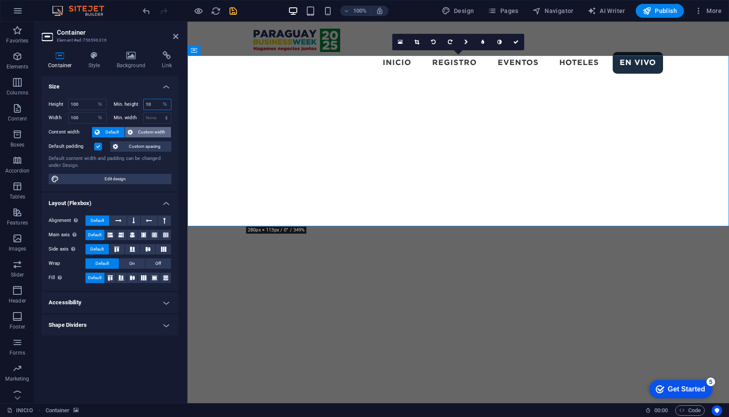
type input "100"
click at [149, 118] on select "None px rem % vh vw" at bounding box center [158, 118] width 28 height 10
select select "%"
click at [159, 113] on select "None px rem % vh vw" at bounding box center [158, 118] width 28 height 10
type input "100"
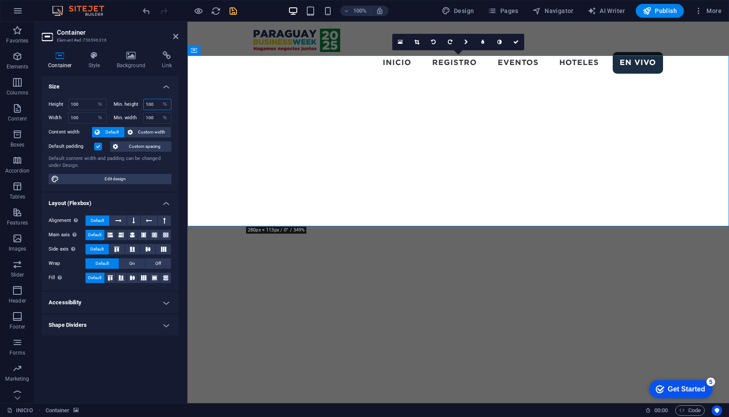
click at [154, 104] on input "100" at bounding box center [158, 104] width 28 height 10
click at [164, 104] on select "None px rem % vh vw" at bounding box center [165, 104] width 12 height 10
select select "vh"
click at [159, 99] on select "None px rem % vh vw" at bounding box center [165, 104] width 12 height 10
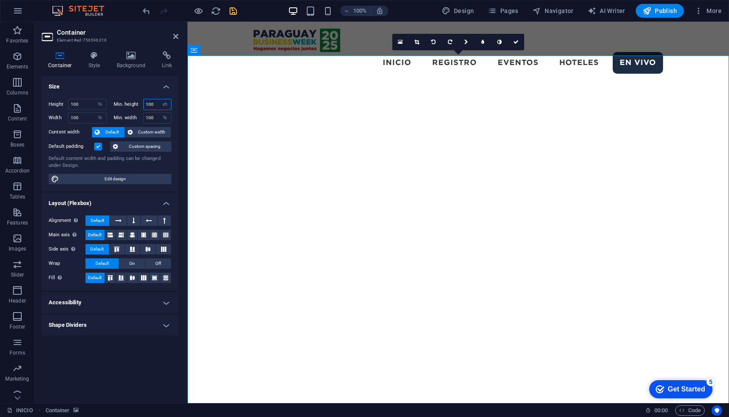
click at [152, 106] on input "100" at bounding box center [158, 104] width 28 height 10
type input "60"
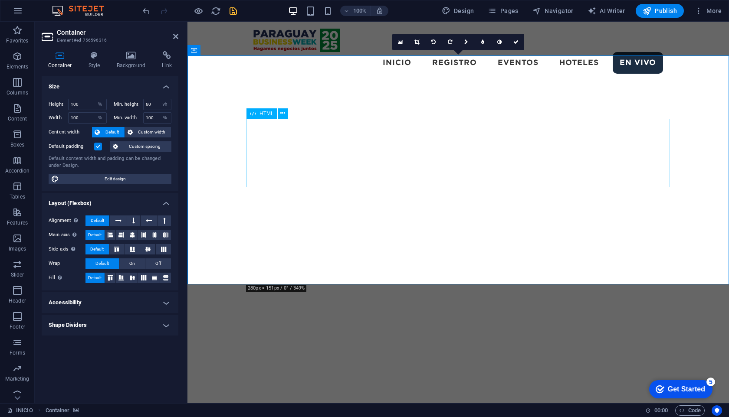
click at [268, 116] on div "HTML" at bounding box center [261, 113] width 31 height 10
select select "%"
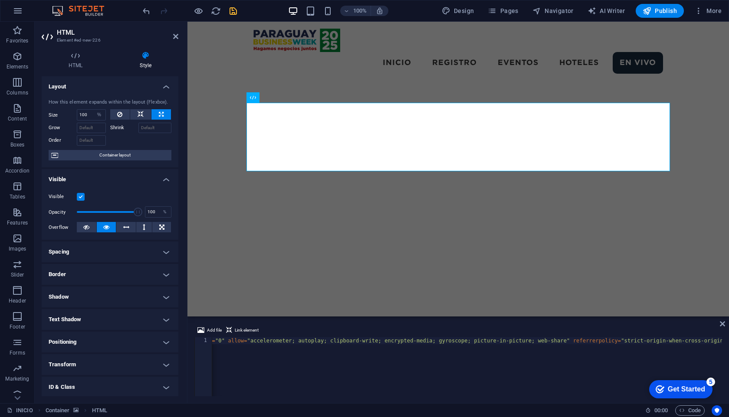
scroll to position [0, 0]
drag, startPoint x: 323, startPoint y: 341, endPoint x: 280, endPoint y: 341, distance: 42.9
click at [280, 341] on div "< iframe width = "100%" height = "100%" src = "https://www.youtube.com/embed/Uz…" at bounding box center [739, 372] width 1054 height 71
type textarea "<iframe width="100%" src="https://www.youtube.com/embed/UzLGzQdcueg?si=UsqzruZw…"
drag, startPoint x: 479, startPoint y: 341, endPoint x: 192, endPoint y: 343, distance: 286.7
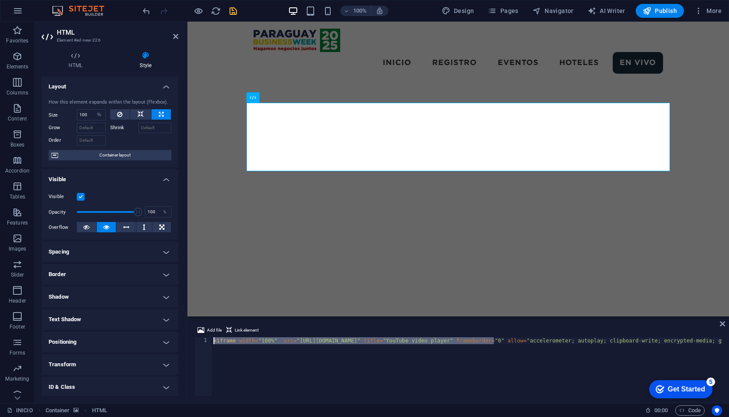
click at [192, 343] on div "Add file Link element <iframe width="100%" src="https://www.youtube.com/embed/U…" at bounding box center [457, 360] width 541 height 85
click at [723, 324] on icon at bounding box center [721, 323] width 5 height 7
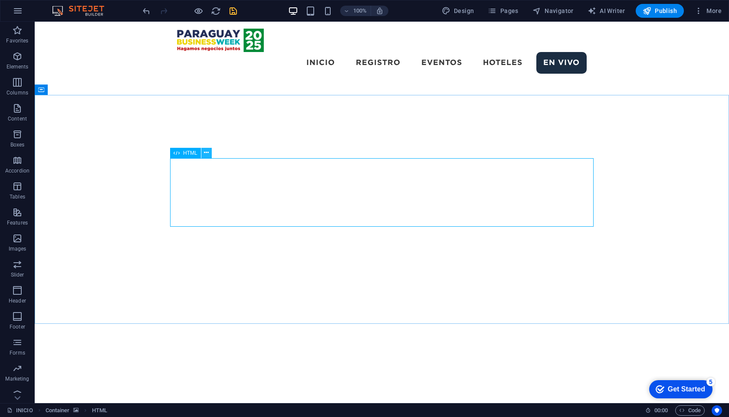
click at [206, 154] on icon at bounding box center [206, 152] width 5 height 9
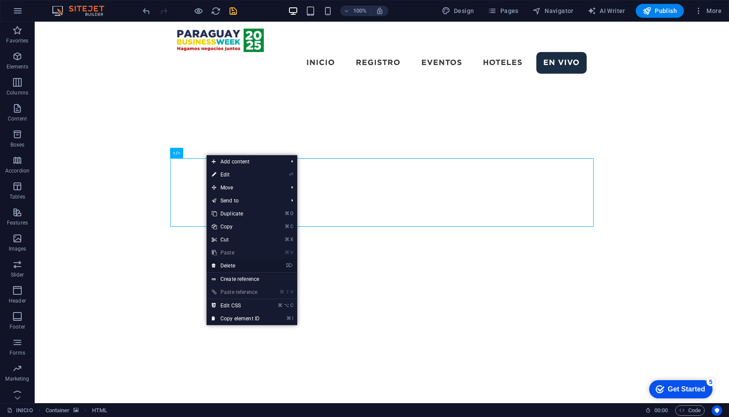
click at [233, 267] on link "⌦ Delete" at bounding box center [235, 265] width 58 height 13
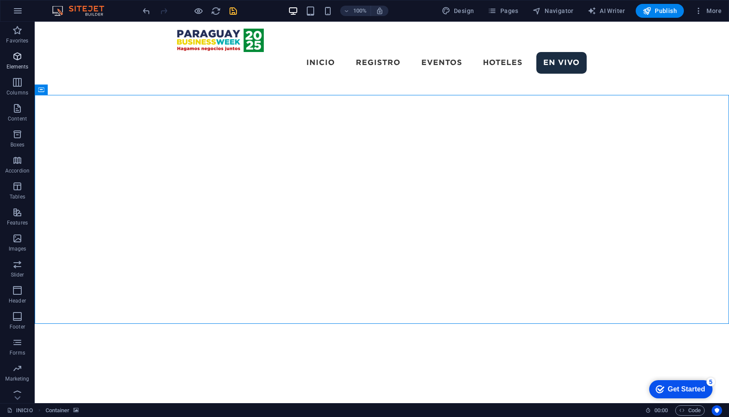
click at [16, 61] on icon "button" at bounding box center [17, 56] width 10 height 10
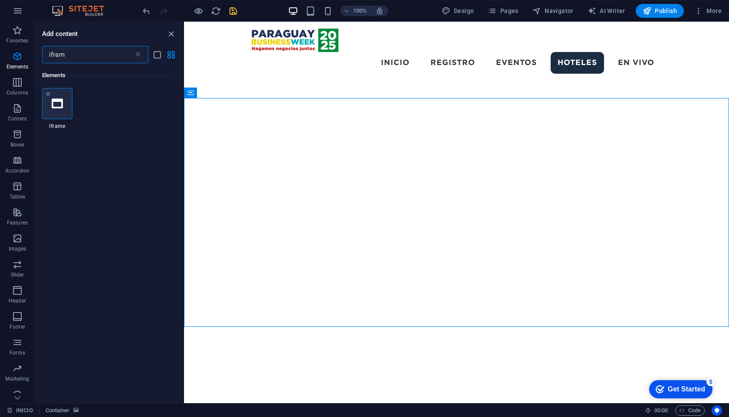
type input "ifram"
click at [58, 98] on icon at bounding box center [57, 103] width 11 height 11
click at [184, 98] on div "Drag here to replace the existing content. Press “Ctrl” if you want to create a…" at bounding box center [456, 213] width 545 height 382
select select "%"
select select "px"
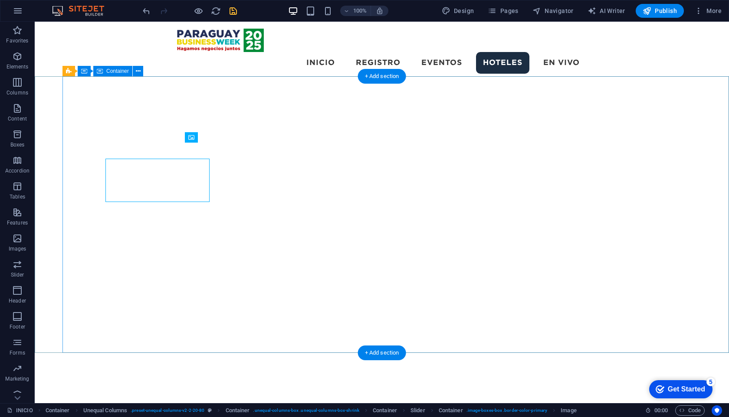
scroll to position [1243, 0]
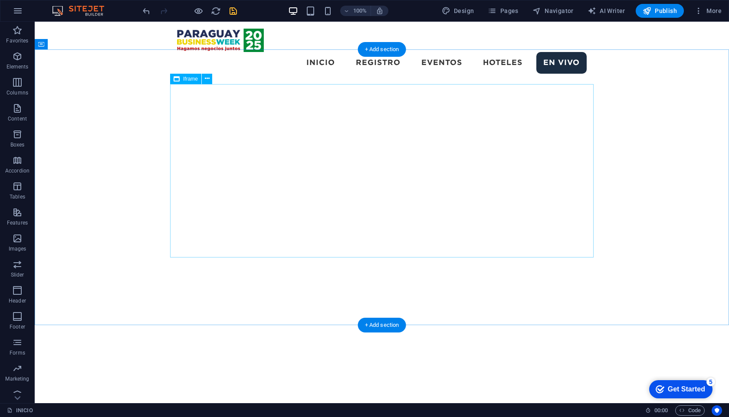
select select "%"
select select "px"
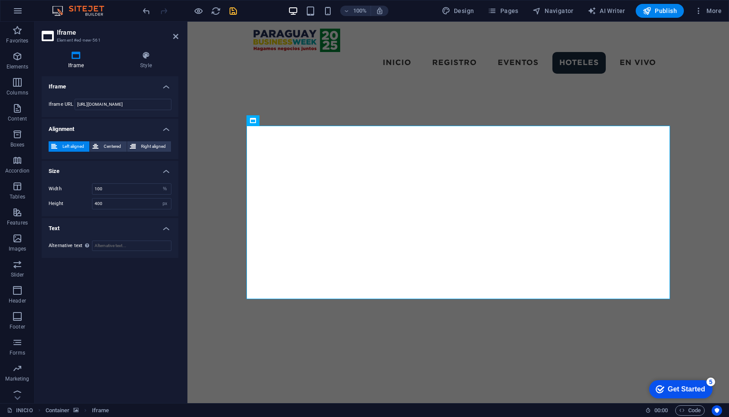
scroll to position [1450, 0]
click at [121, 103] on input "https://template-wireframe.de.rs/" at bounding box center [123, 104] width 97 height 11
paste input "www.youtube.com/embed/UzLGzQdcueg?si=UsqzruZwLP5ORXBq"
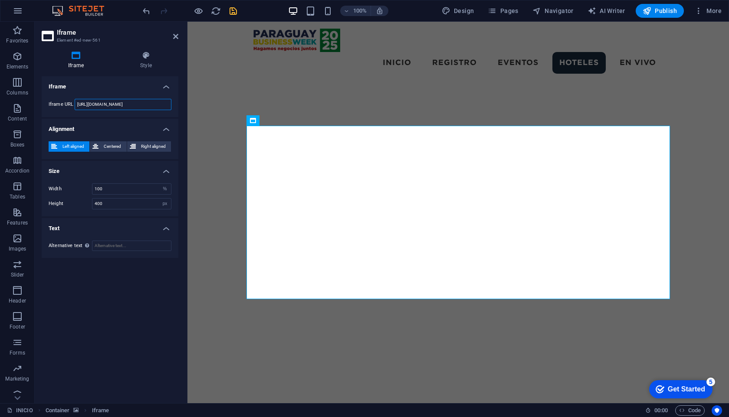
scroll to position [0, 54]
type input "https://www.youtube.com/embed/UzLGzQdcueg?si=UsqzruZwLP5ORXBq"
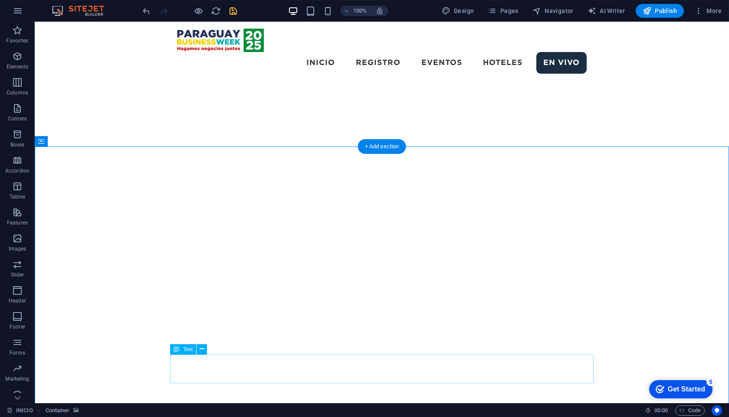
scroll to position [1489, 0]
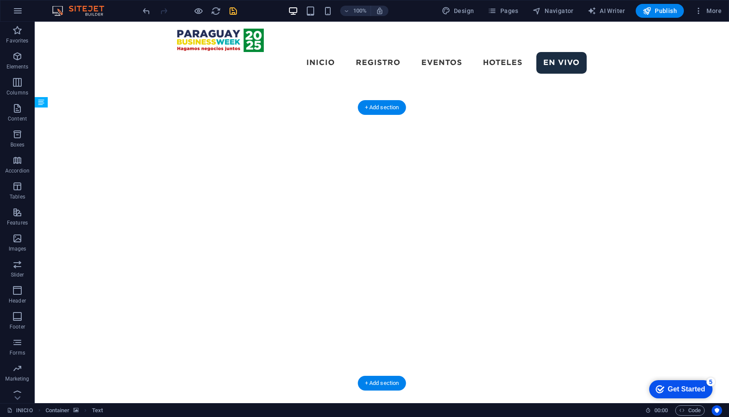
drag, startPoint x: 184, startPoint y: 285, endPoint x: 198, endPoint y: 179, distance: 106.7
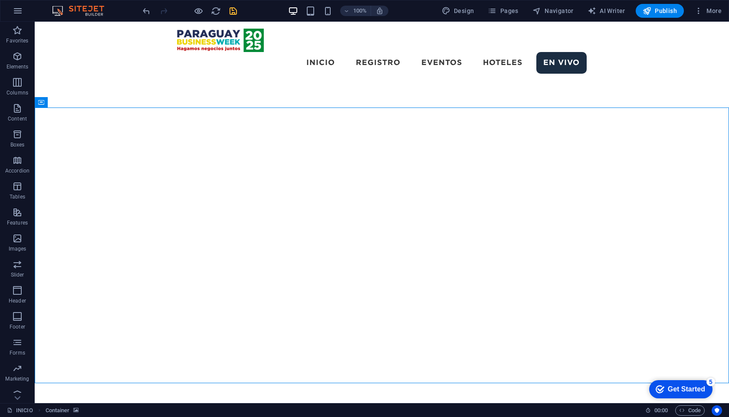
click at [235, 16] on div at bounding box center [189, 11] width 97 height 14
click at [232, 13] on icon "save" at bounding box center [233, 11] width 10 height 10
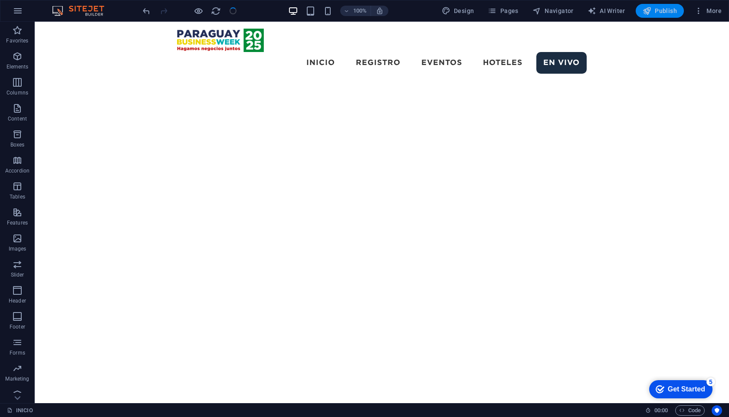
click at [661, 13] on span "Publish" at bounding box center [659, 11] width 34 height 9
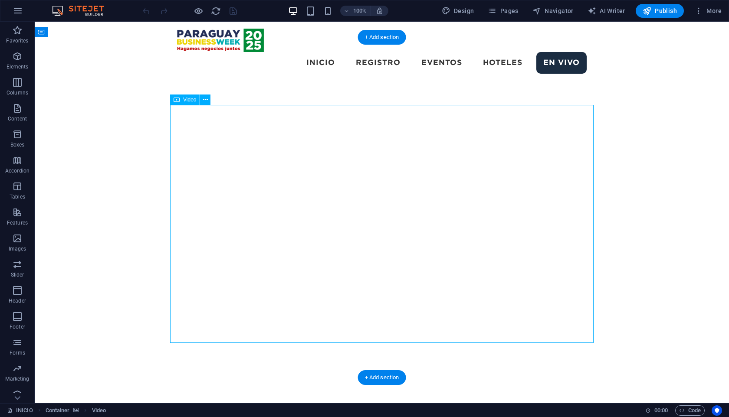
scroll to position [1559, 0]
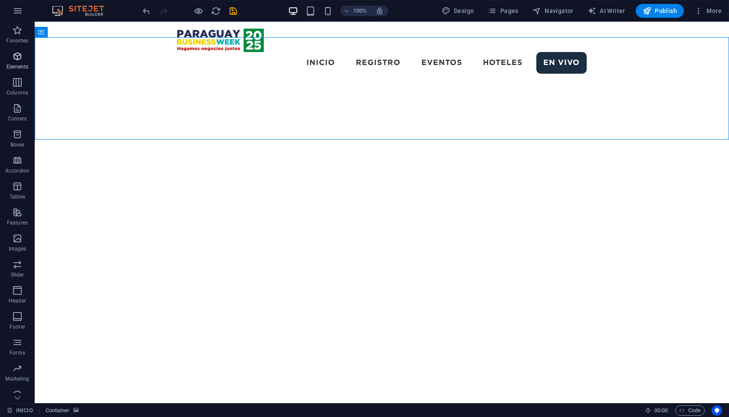
click at [17, 57] on icon "button" at bounding box center [17, 56] width 10 height 10
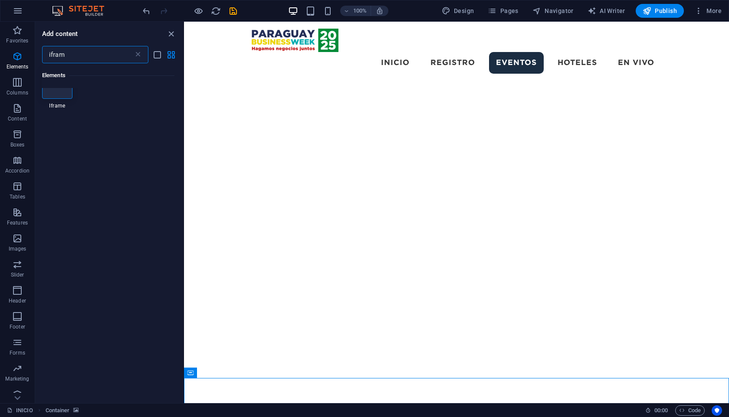
scroll to position [0, 0]
type input "iframe"
click at [59, 98] on icon at bounding box center [57, 103] width 11 height 11
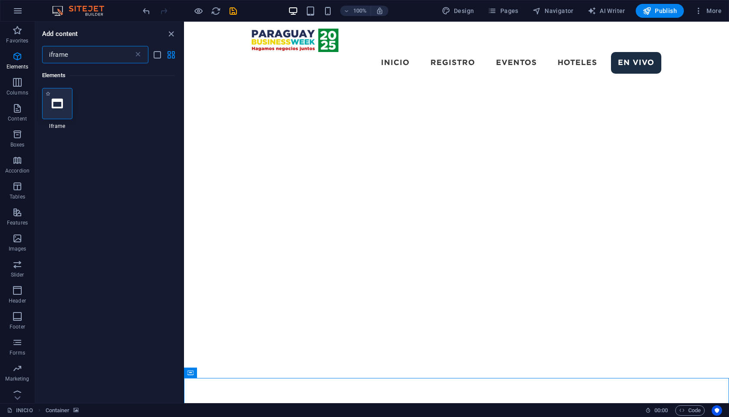
select select "%"
select select "px"
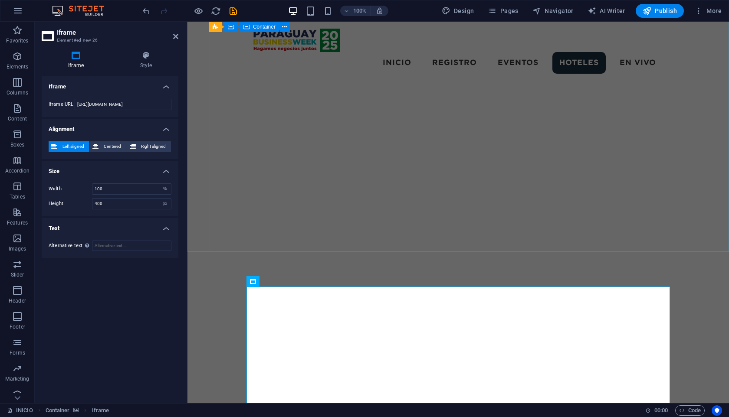
scroll to position [1340, 0]
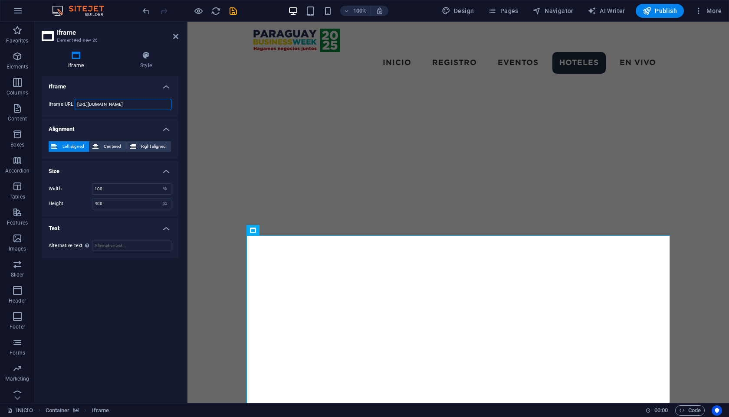
click at [127, 101] on input "[URL][DOMAIN_NAME]" at bounding box center [123, 104] width 97 height 11
paste input "[DOMAIN_NAME][URL]"
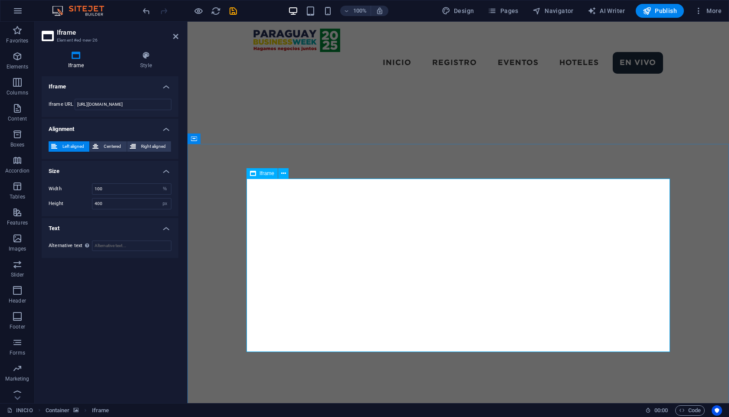
scroll to position [1400, 0]
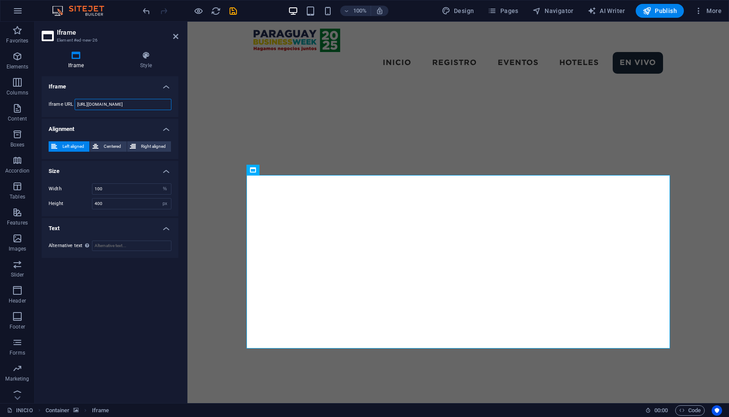
click at [94, 103] on input "[URL][DOMAIN_NAME]" at bounding box center [123, 104] width 97 height 11
click at [94, 103] on input "https://youtube.com/live/UzLGzQdcueg?feature=share" at bounding box center [123, 104] width 97 height 11
paste input "www.youtube.com/embed/UzLGzQdcueg?si=UsqzruZwLP5ORXBq"
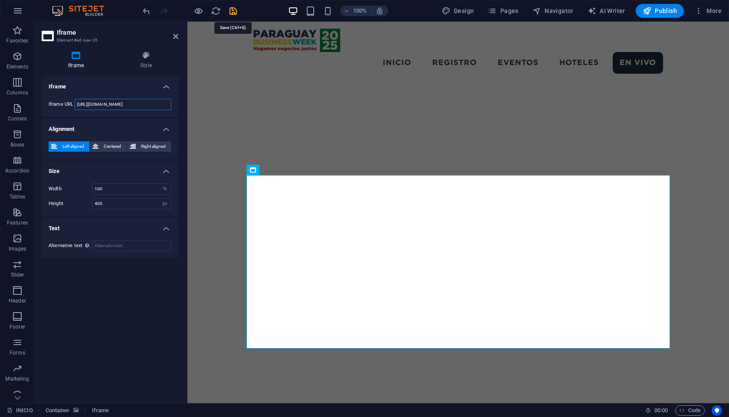
type input "https://www.youtube.com/embed/UzLGzQdcueg?si=UsqzruZwLP5ORXBq"
click at [235, 11] on icon "save" at bounding box center [233, 11] width 10 height 10
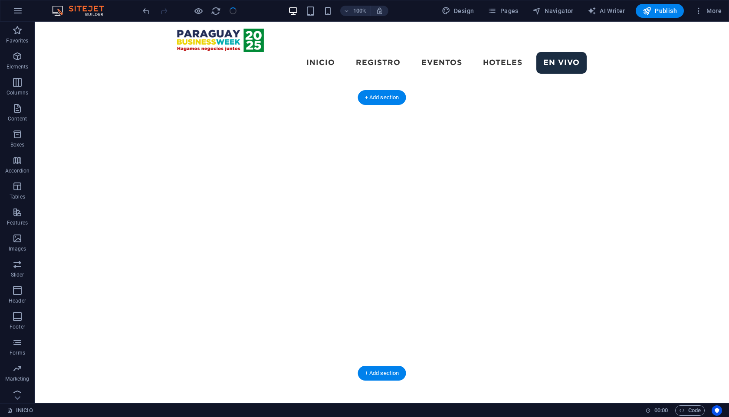
scroll to position [1472, 0]
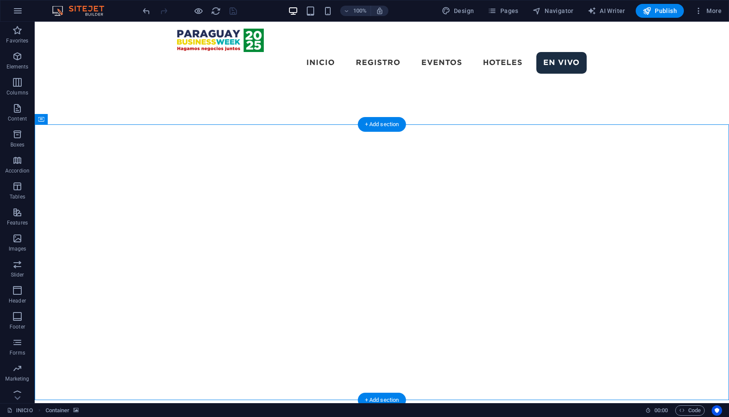
drag, startPoint x: 217, startPoint y: 345, endPoint x: 200, endPoint y: 146, distance: 199.8
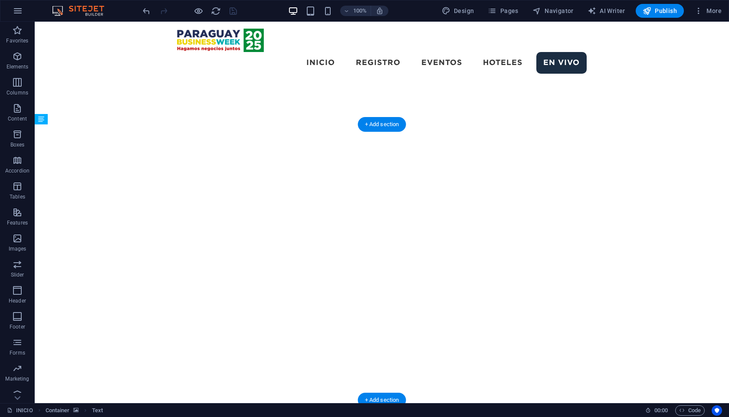
drag, startPoint x: 214, startPoint y: 347, endPoint x: 195, endPoint y: 185, distance: 163.7
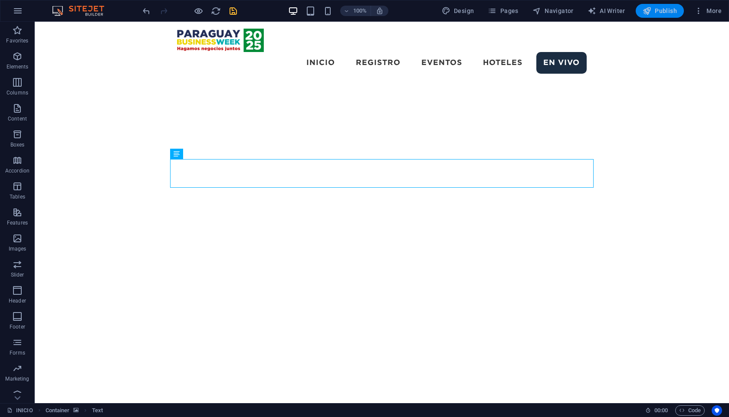
click at [654, 10] on span "Publish" at bounding box center [659, 11] width 34 height 9
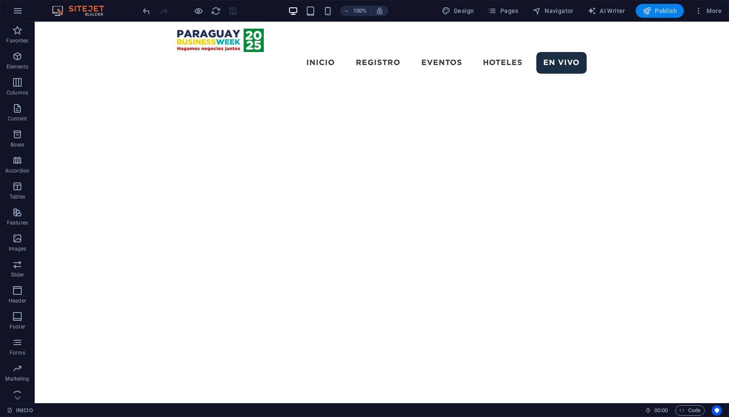
click at [656, 15] on span "Publish" at bounding box center [659, 11] width 34 height 9
